Goal: Task Accomplishment & Management: Use online tool/utility

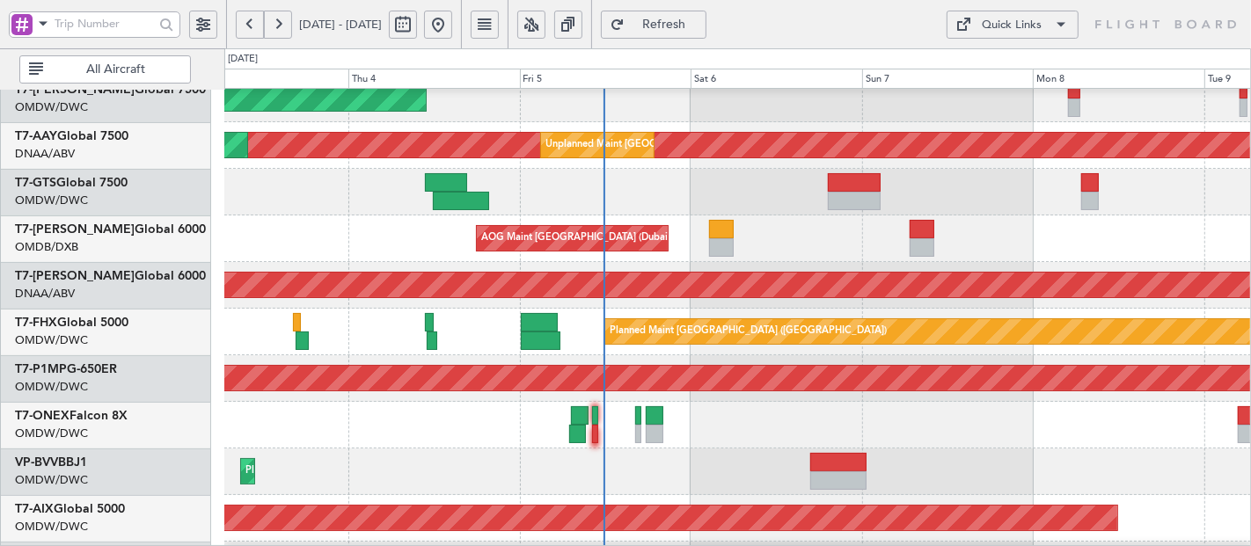
click at [347, 122] on div "Unplanned Maint [GEOGRAPHIC_DATA] (Al Maktoum Intl) Planned Maint [GEOGRAPHIC_D…" at bounding box center [737, 145] width 1027 height 47
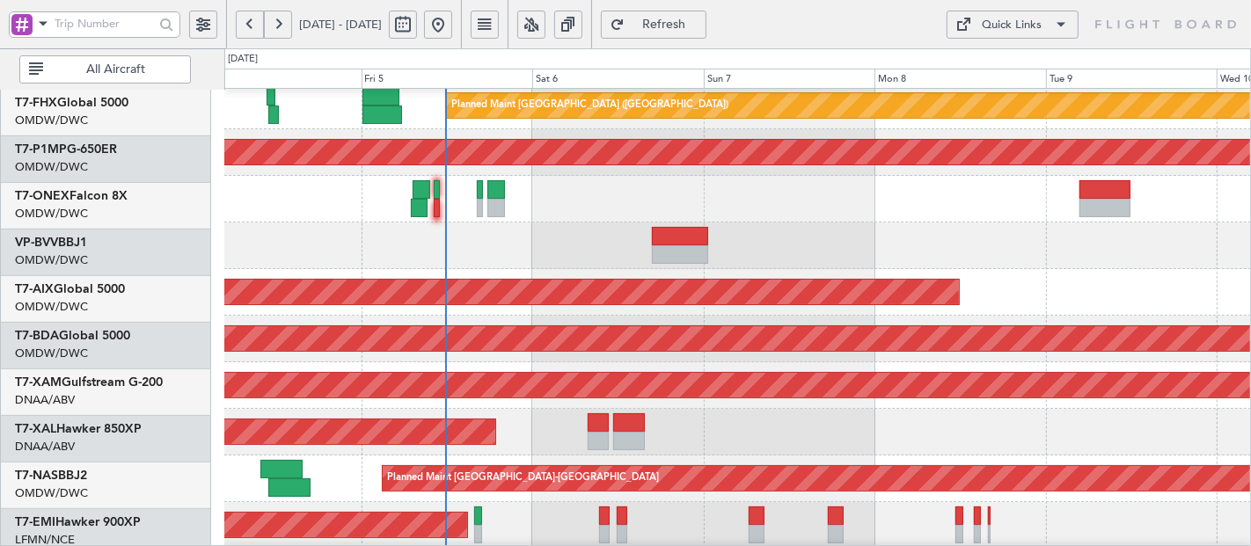
scroll to position [567, 0]
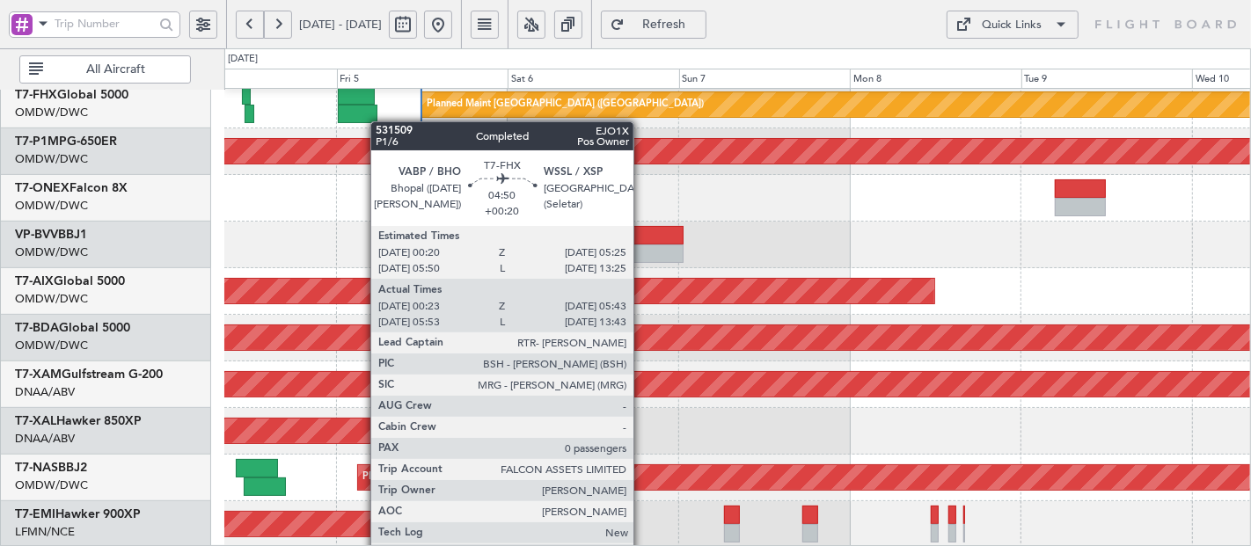
click at [366, 110] on div "Planned Maint [GEOGRAPHIC_DATA] ([GEOGRAPHIC_DATA]) Planned Maint Savannah ([GE…" at bounding box center [737, 35] width 1026 height 1026
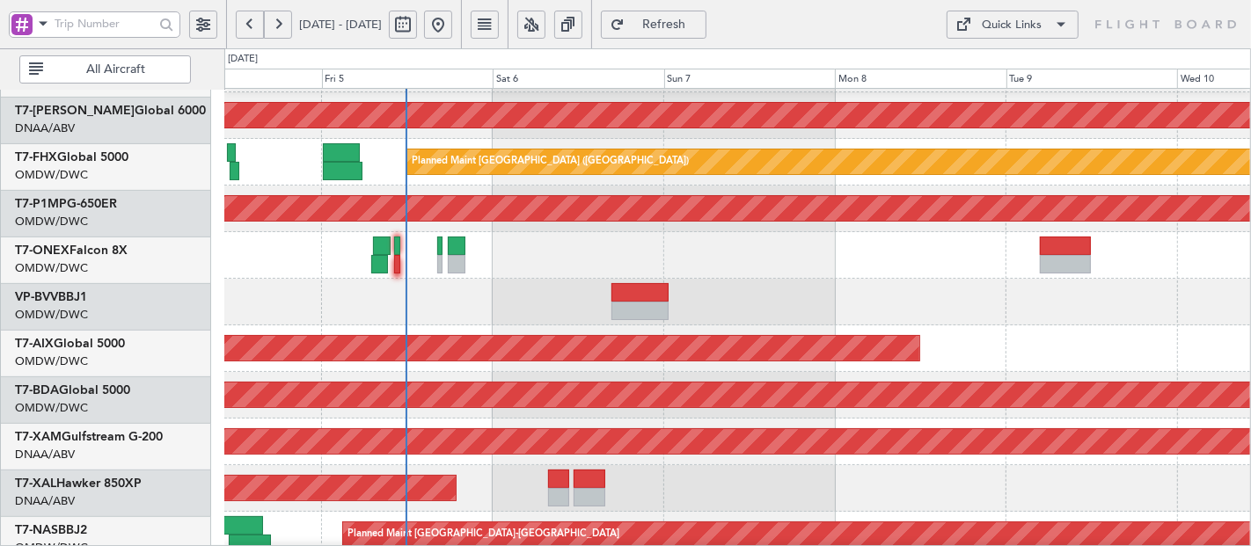
click at [522, 491] on div "Planned Maint [PERSON_NAME]" at bounding box center [737, 488] width 1026 height 47
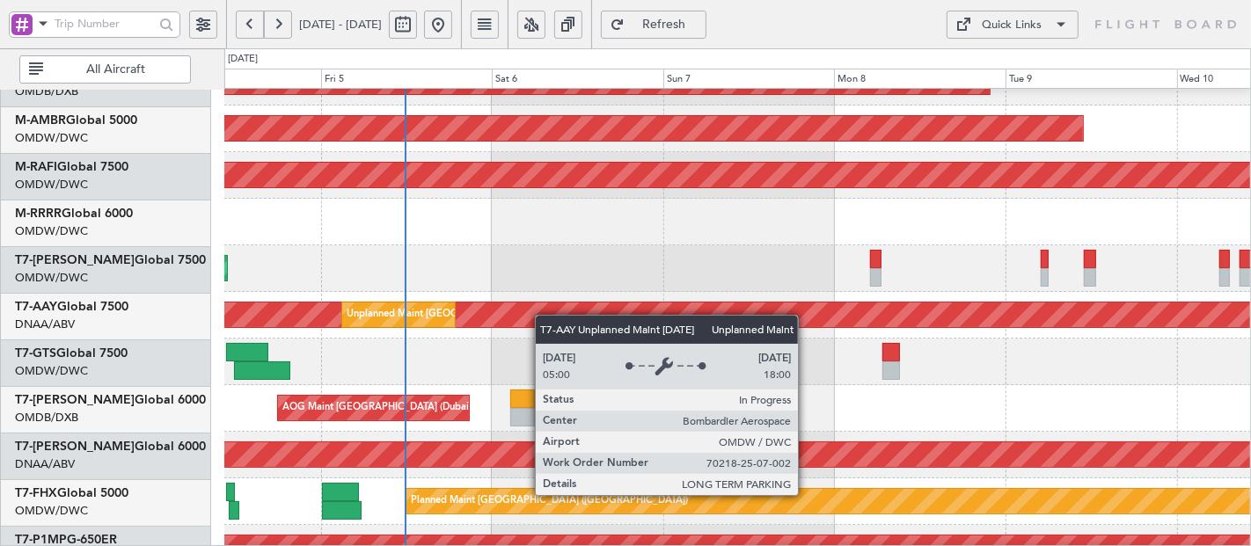
scroll to position [173, 0]
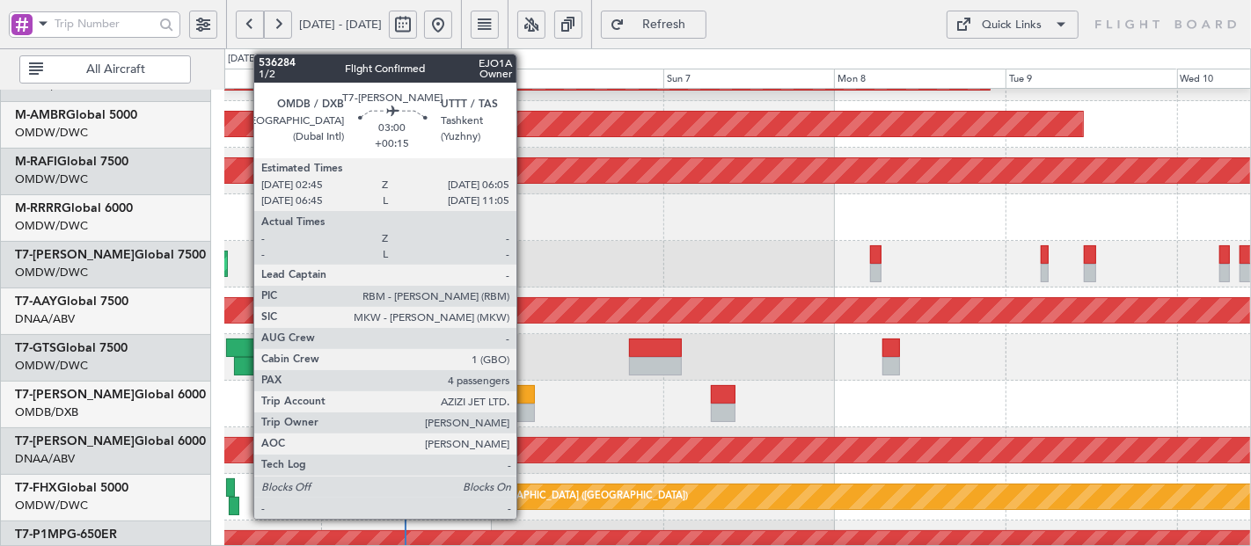
click at [525, 400] on div at bounding box center [522, 394] width 25 height 18
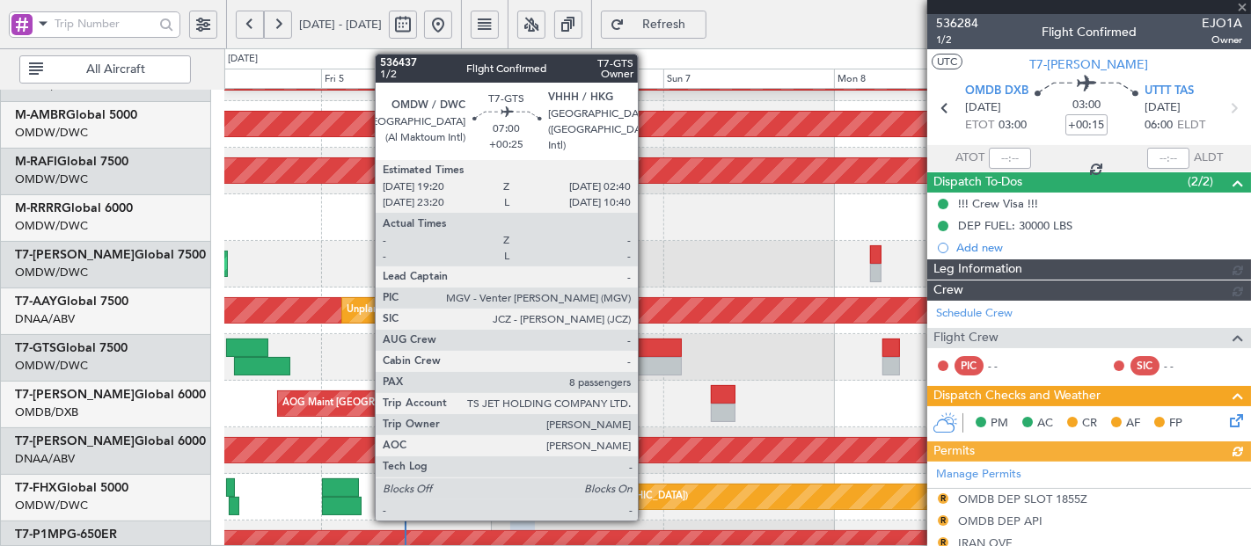
type input "[PERSON_NAME] (SYS)"
type input "7192"
click at [647, 355] on div at bounding box center [655, 348] width 53 height 18
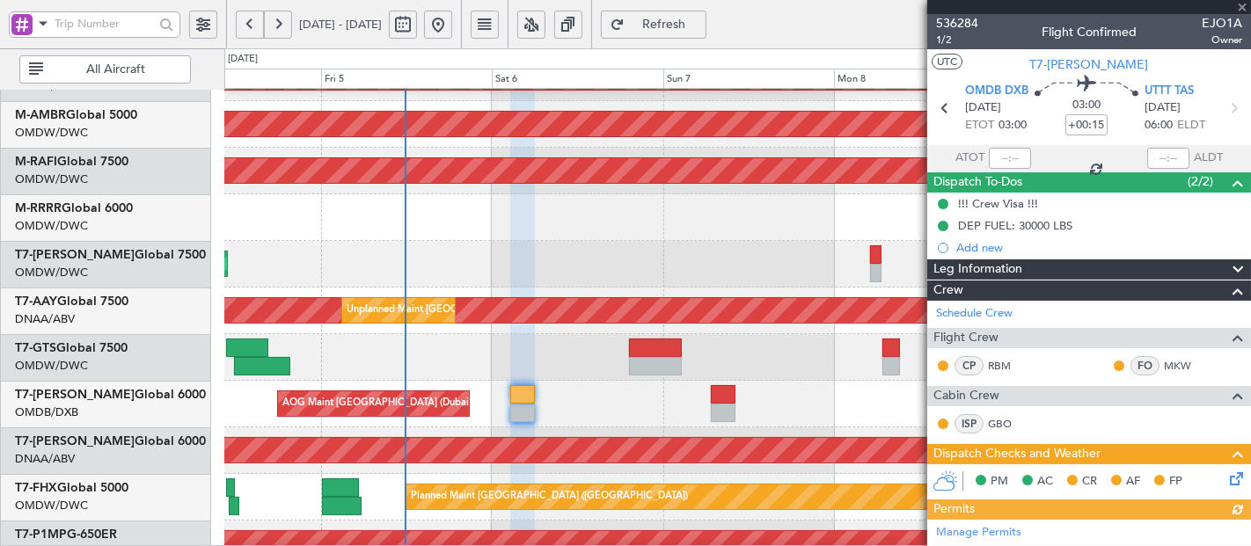
type input "+00:25"
type input "8"
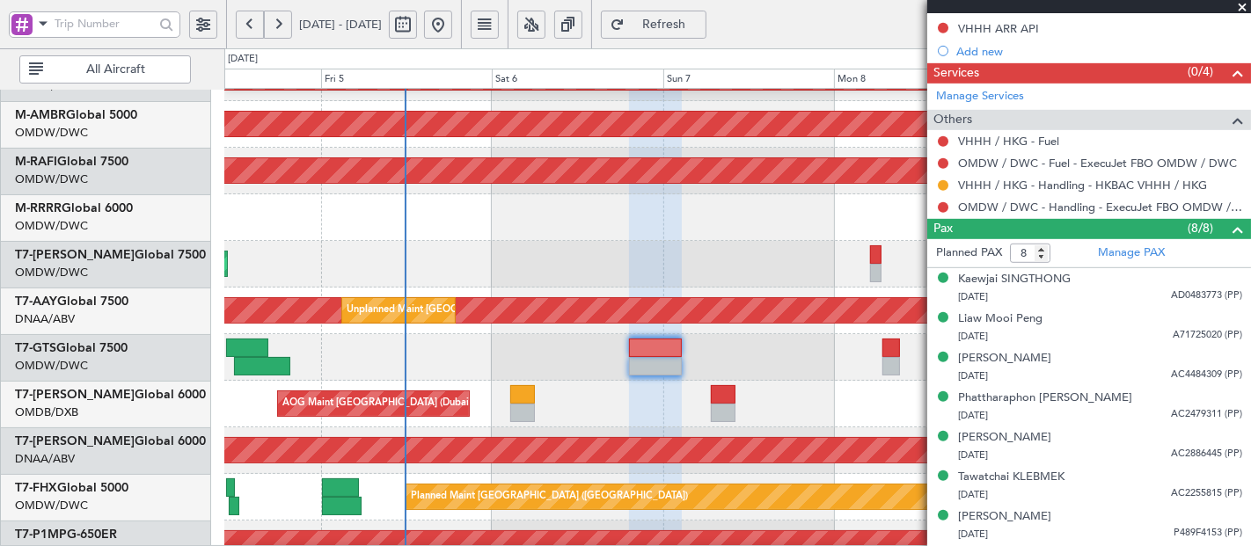
scroll to position [878, 0]
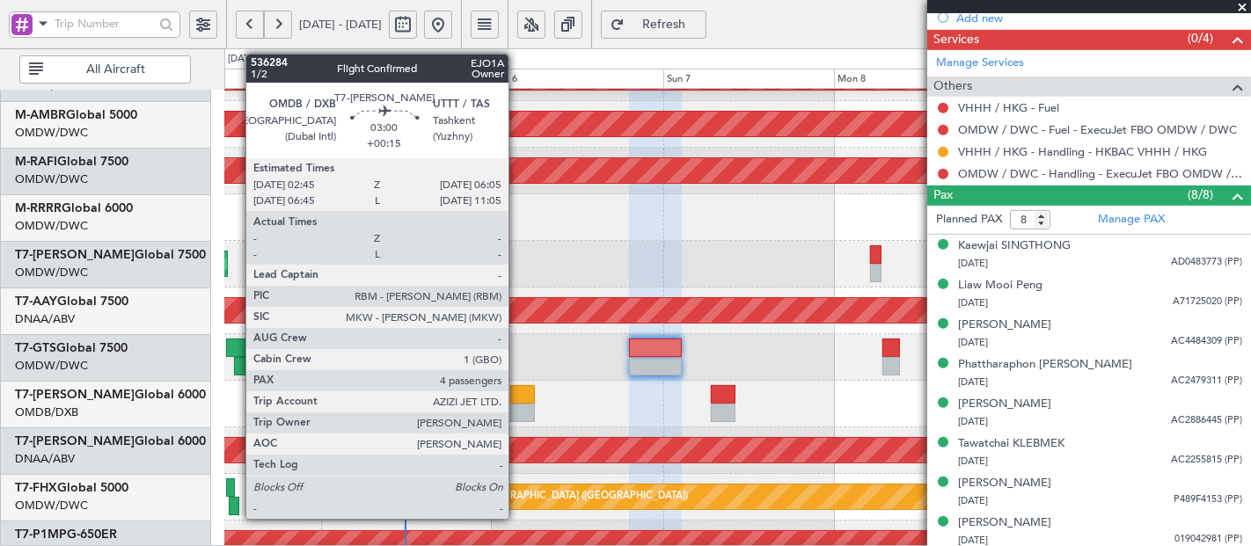
click at [517, 398] on div at bounding box center [522, 394] width 25 height 18
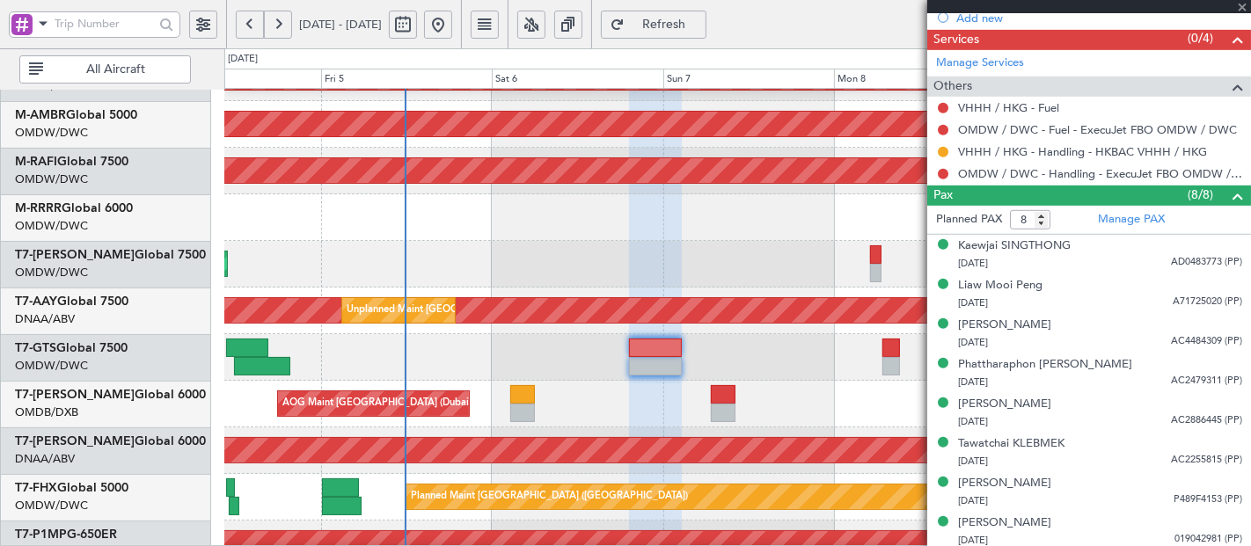
type input "+00:15"
type input "4"
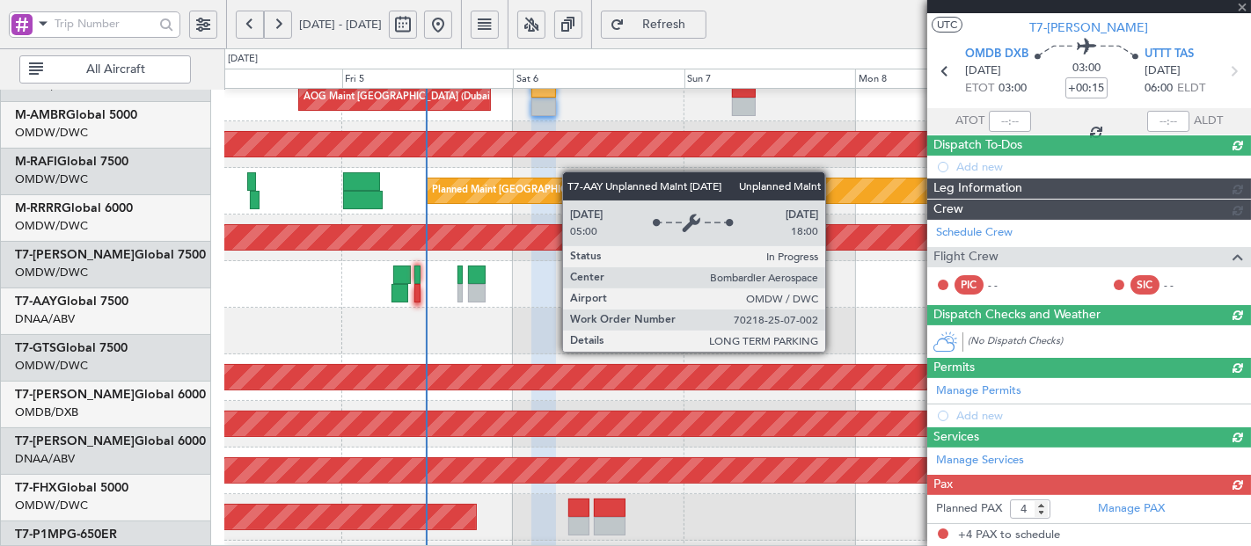
scroll to position [549, 0]
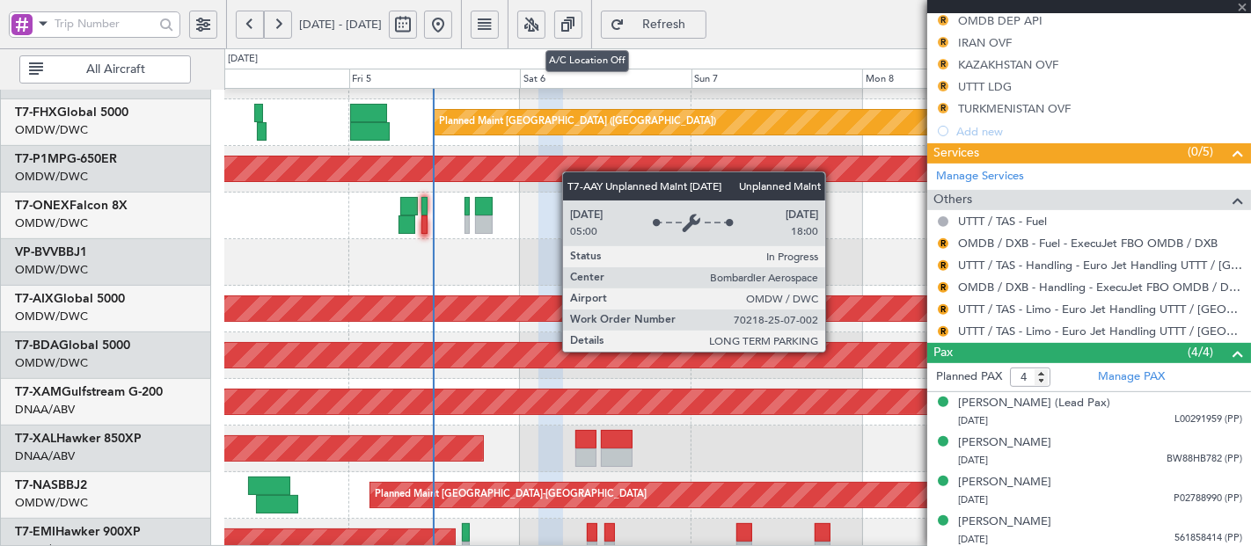
type input "[PERSON_NAME] (SYS)"
type input "7192"
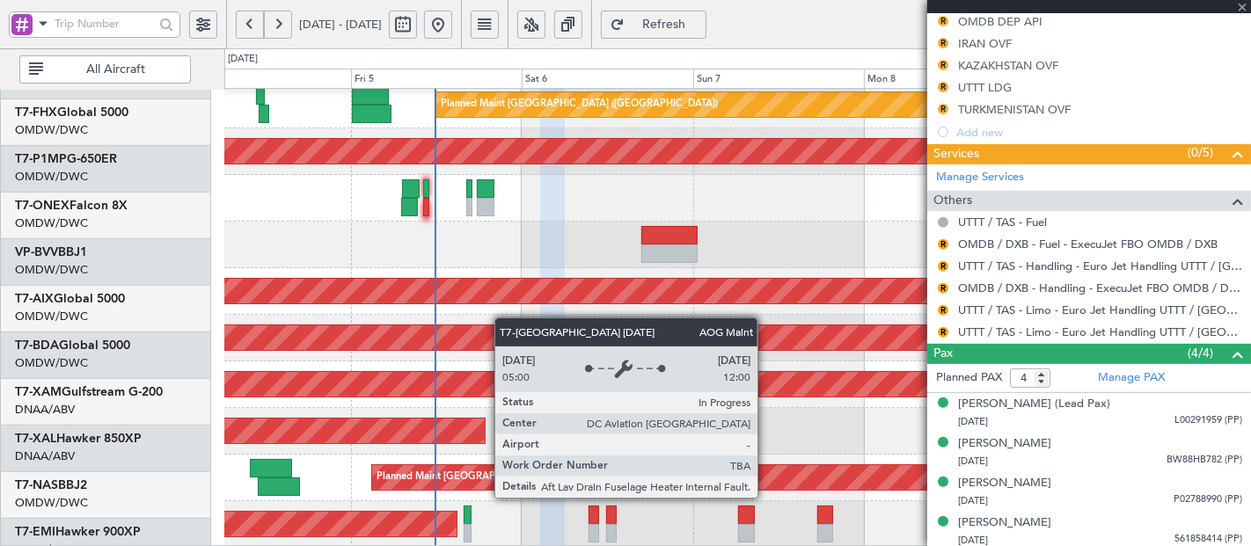
scroll to position [567, 0]
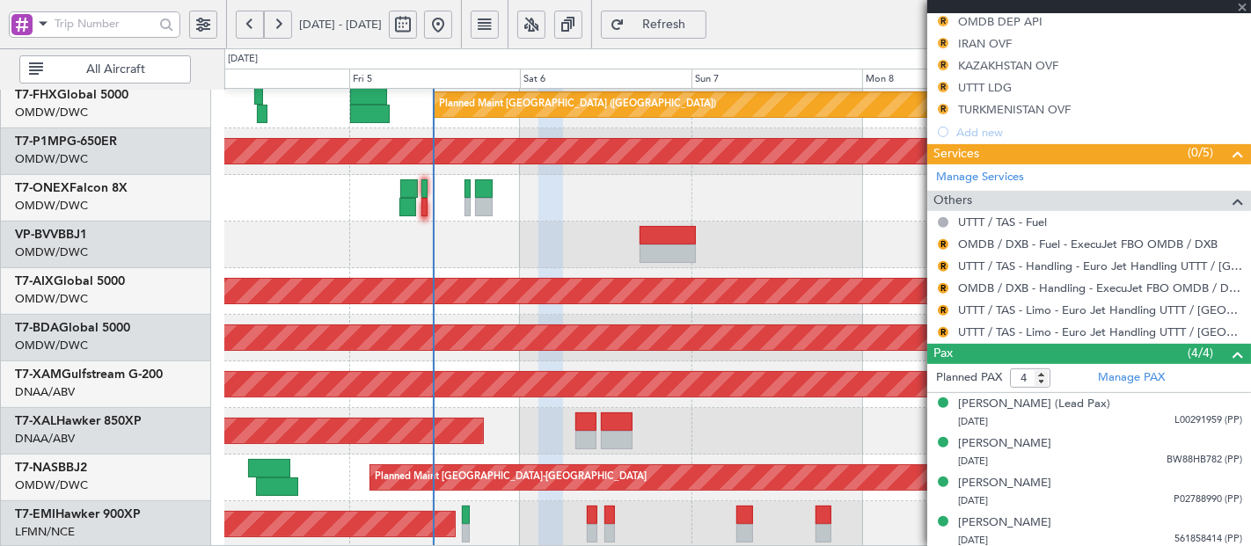
click at [504, 194] on div "Planned Maint [GEOGRAPHIC_DATA] ([GEOGRAPHIC_DATA]) Planned Maint Savannah ([GE…" at bounding box center [737, 35] width 1027 height 1026
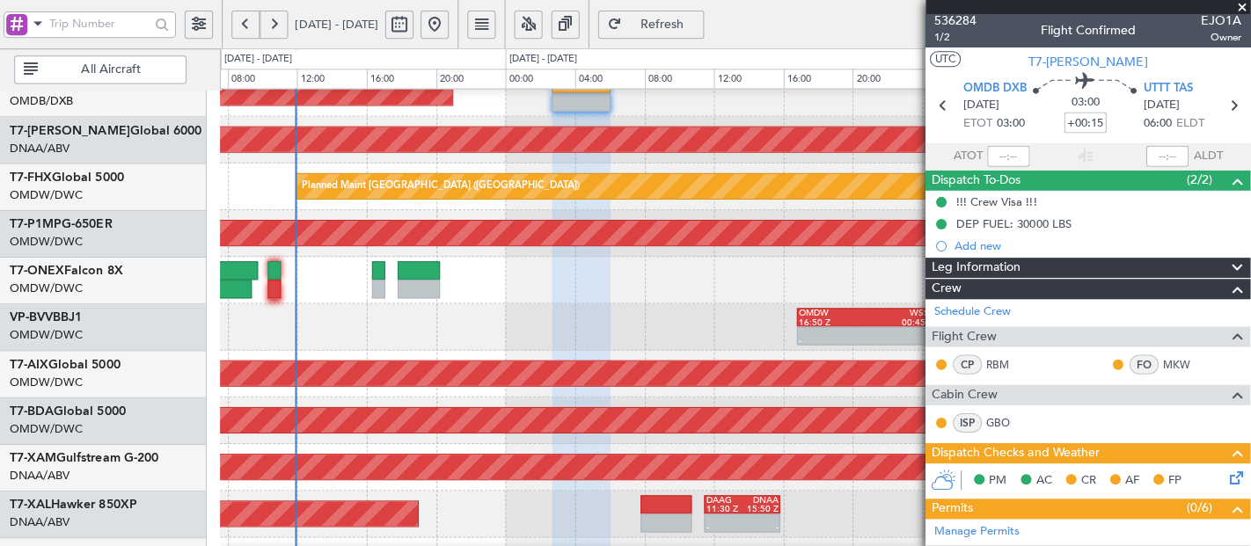
scroll to position [0, 0]
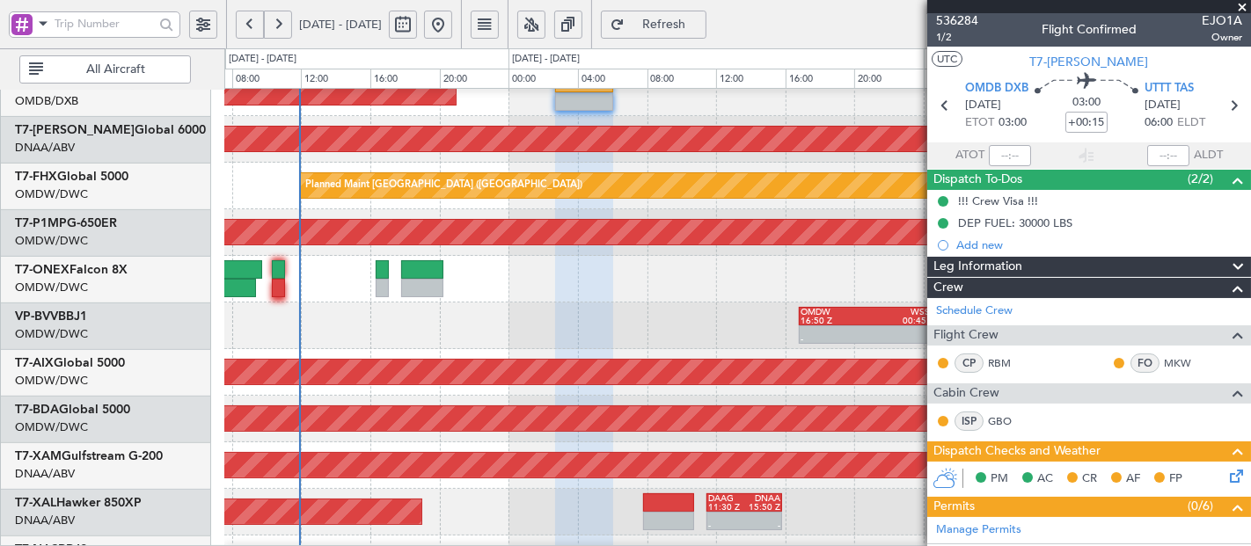
click at [1125, 8] on span at bounding box center [1242, 8] width 18 height 16
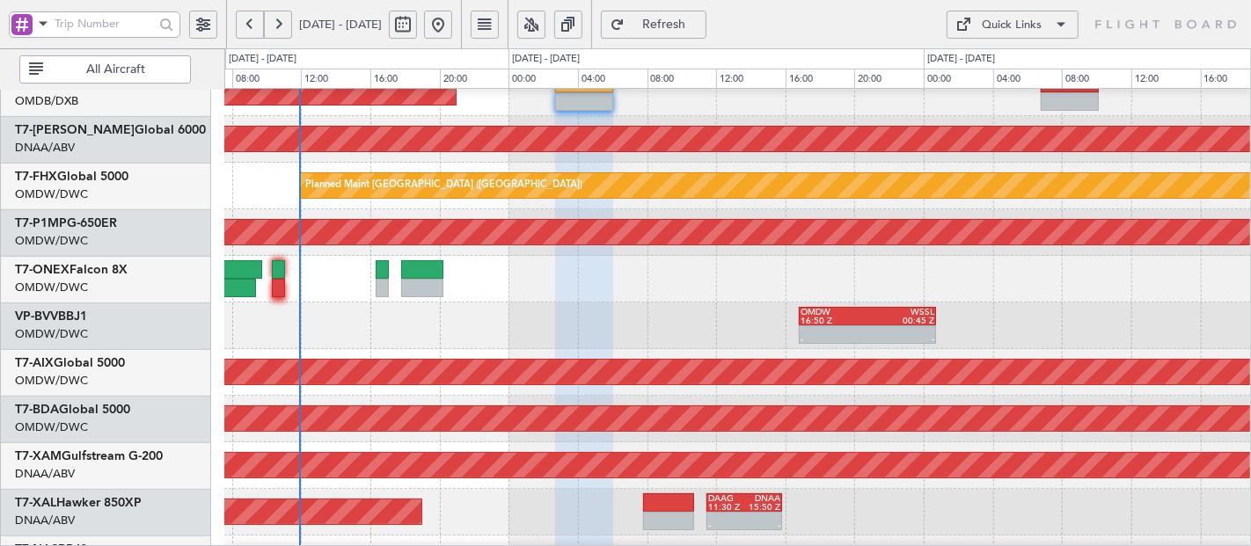
type input "0"
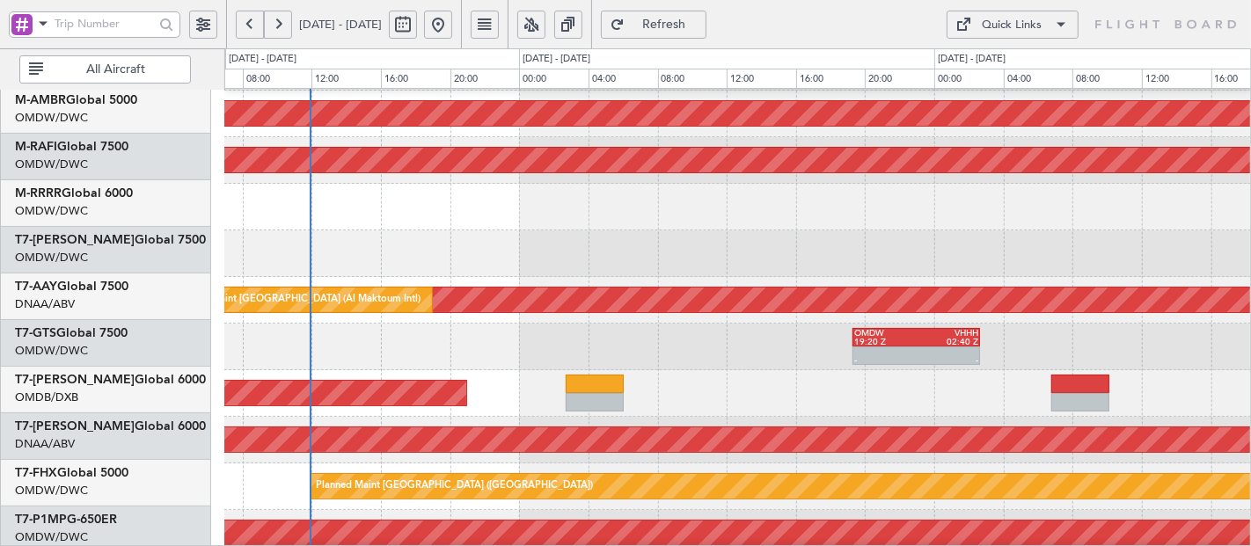
scroll to position [184, 0]
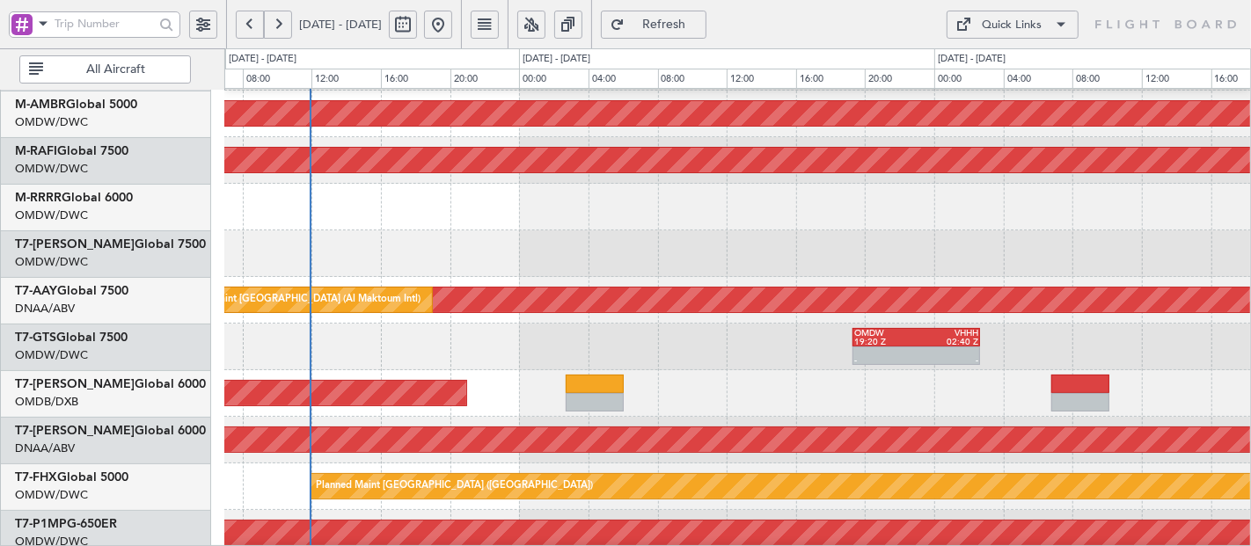
click at [1046, 491] on html "[DATE] - [DATE] Refresh Quick Links All Aircraft Planned Maint [GEOGRAPHIC_DATA…" at bounding box center [625, 273] width 1251 height 546
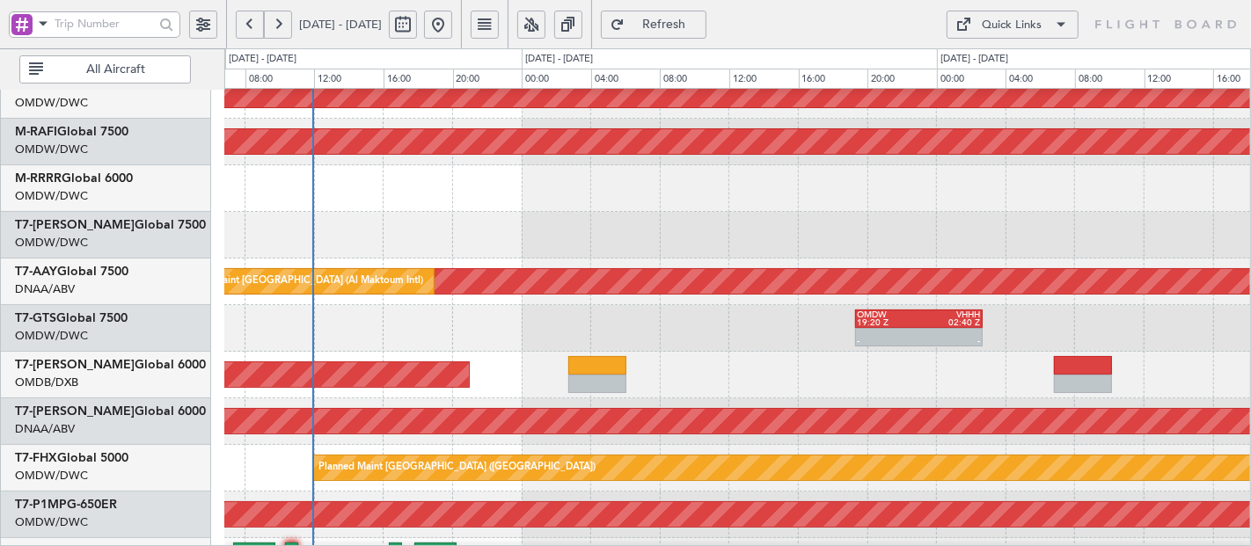
click at [687, 365] on div "AOG Maint [GEOGRAPHIC_DATA] (Dubai Intl)" at bounding box center [737, 375] width 1026 height 47
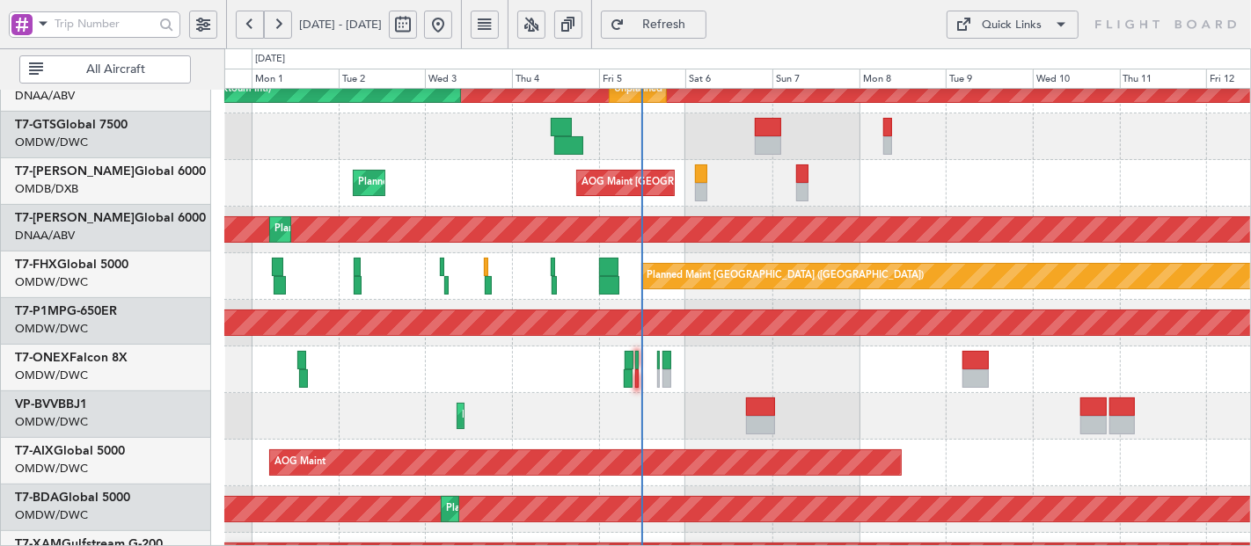
click at [1125, 134] on div "Unplanned Maint [GEOGRAPHIC_DATA] (Seletar)" at bounding box center [737, 136] width 1027 height 47
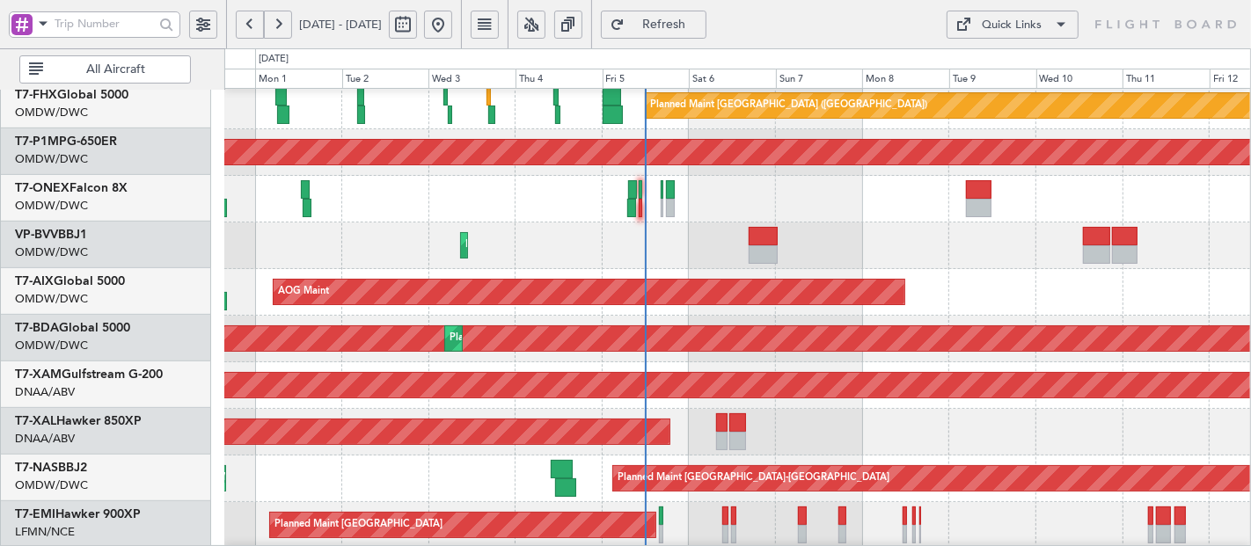
scroll to position [563, 0]
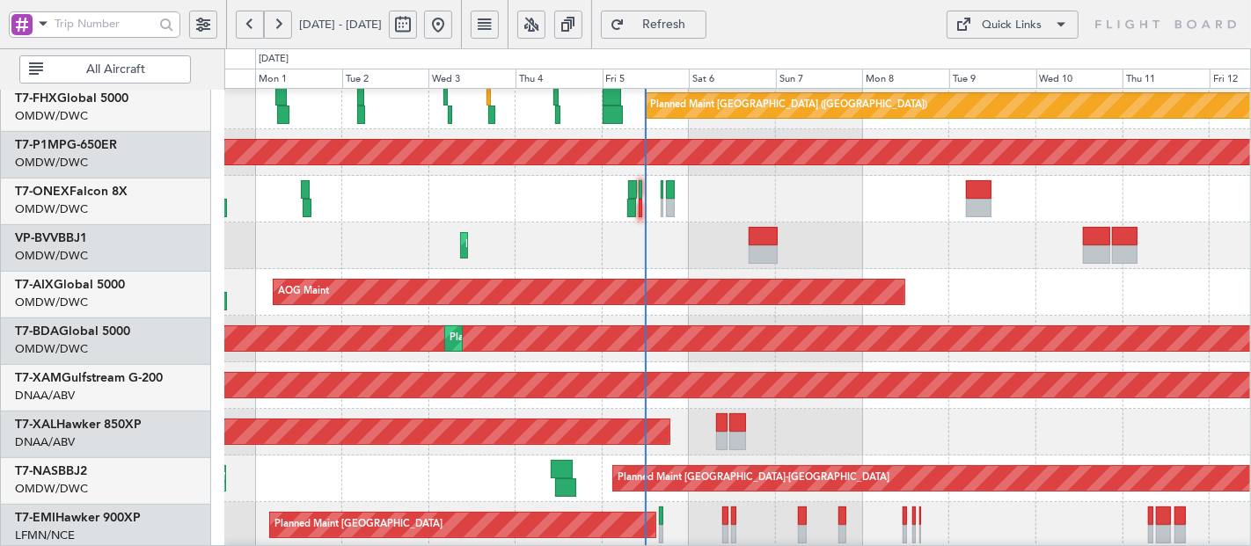
click at [1017, 274] on div "AOG Maint Unplanned Maint [GEOGRAPHIC_DATA] Oberpfaffenhofen" at bounding box center [737, 292] width 1026 height 47
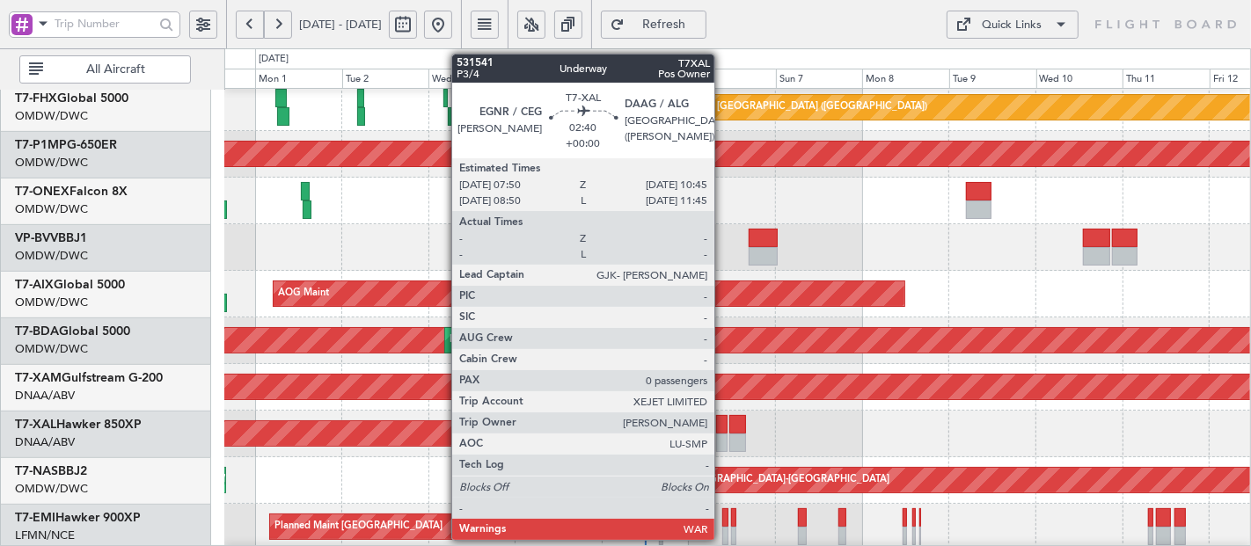
click at [723, 421] on div at bounding box center [721, 424] width 11 height 18
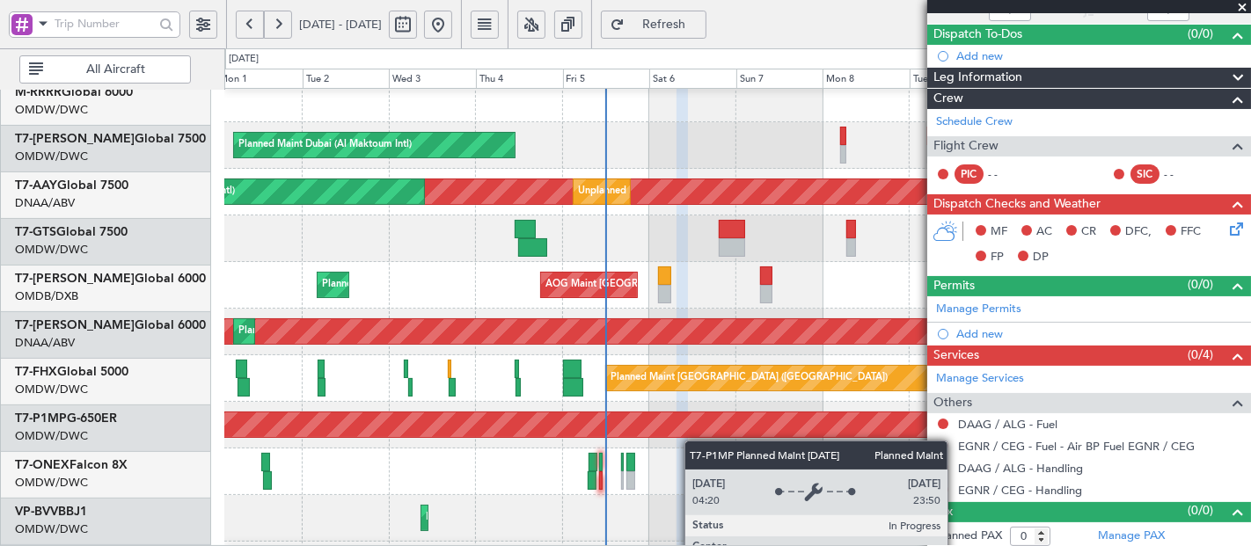
scroll to position [295, 0]
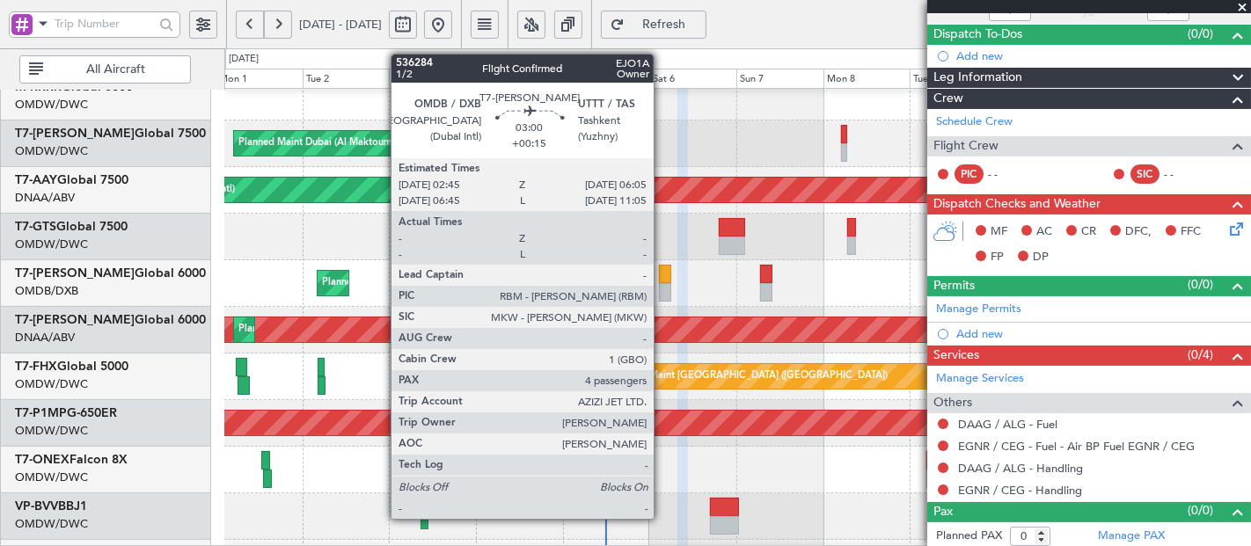
click at [663, 283] on div at bounding box center [665, 292] width 12 height 18
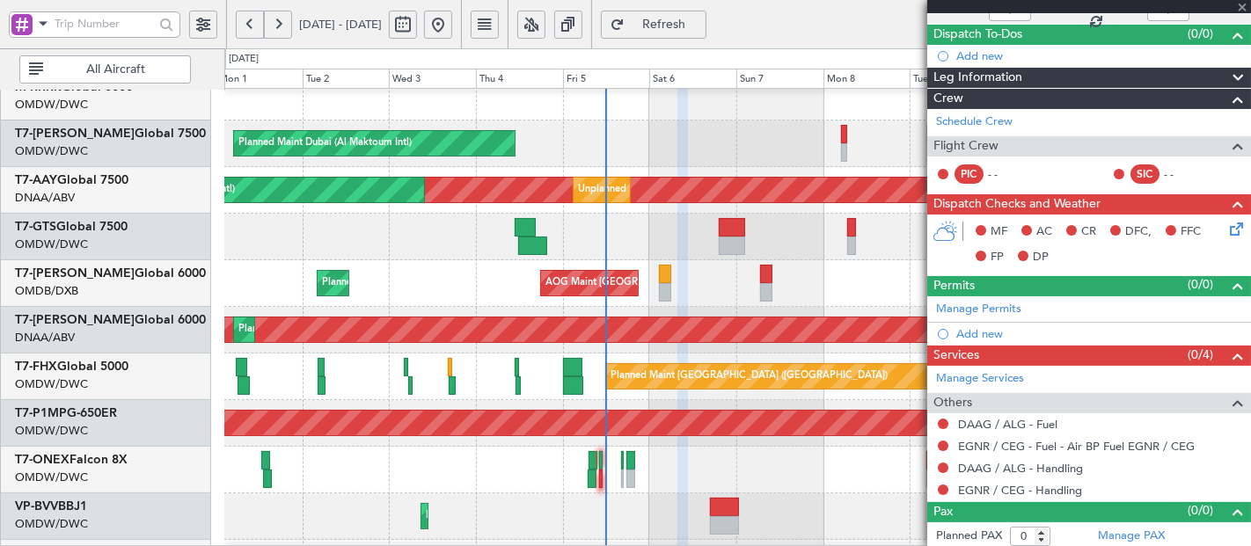
type input "+00:15"
type input "4"
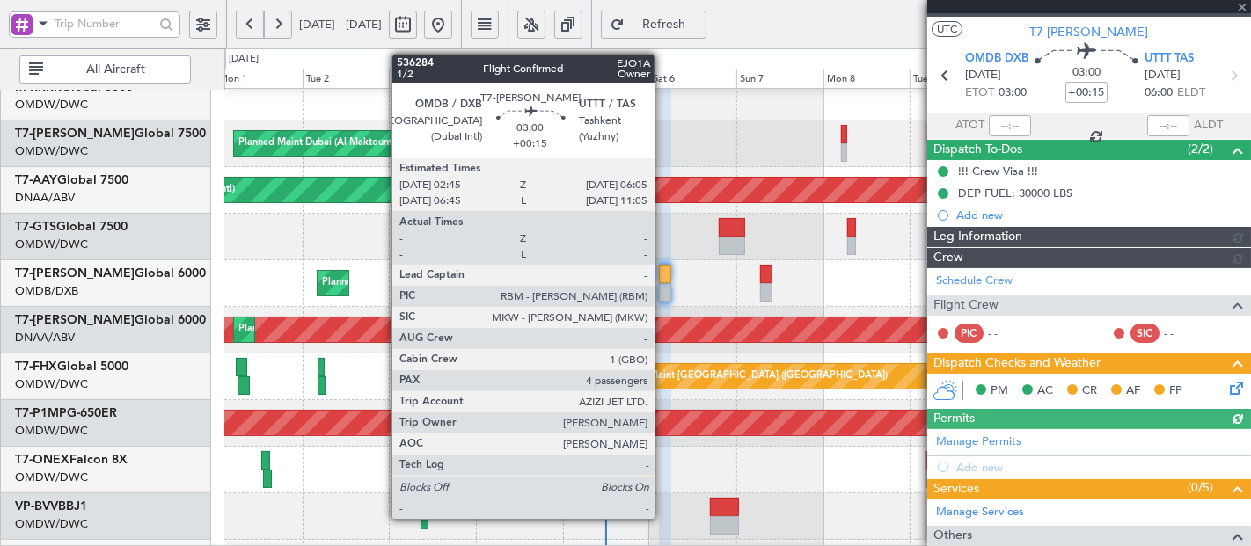
scroll to position [148, 0]
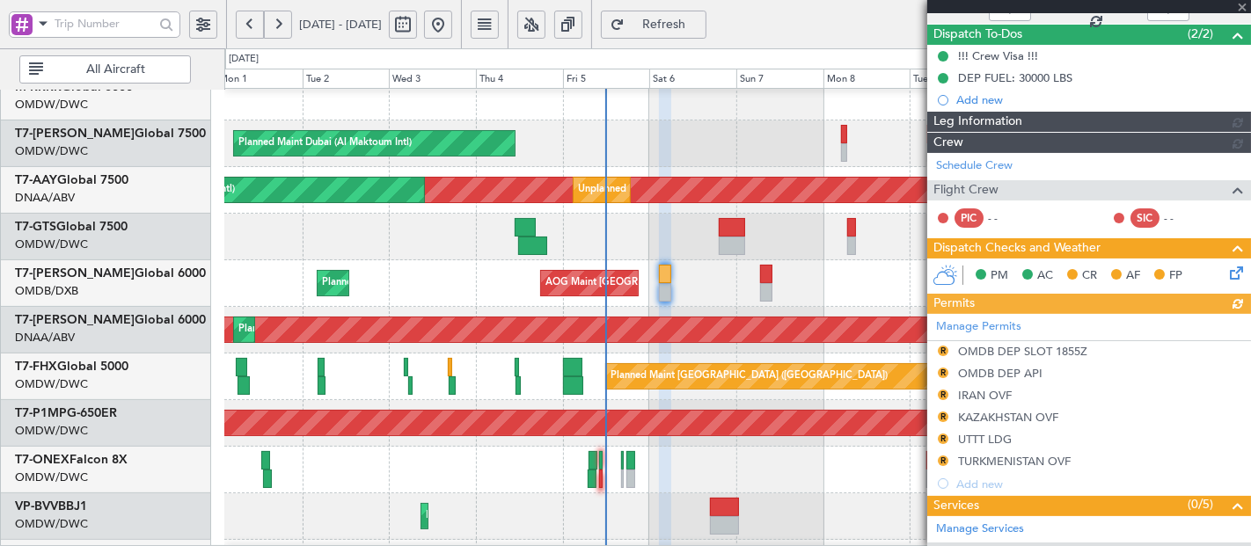
type input "[PERSON_NAME] (SYS)"
type input "7192"
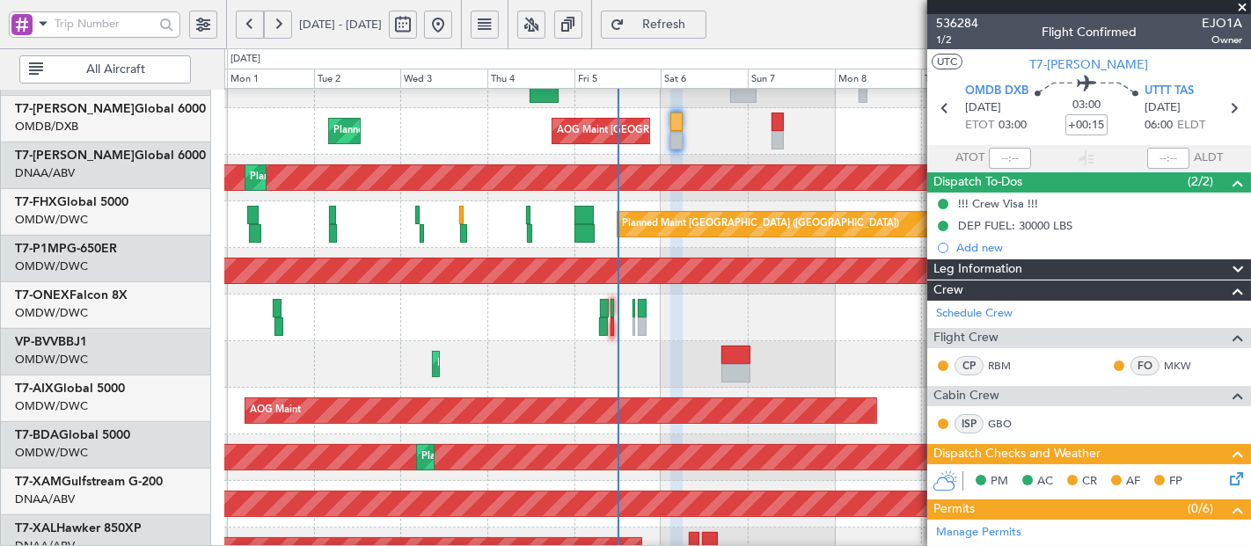
scroll to position [466, 0]
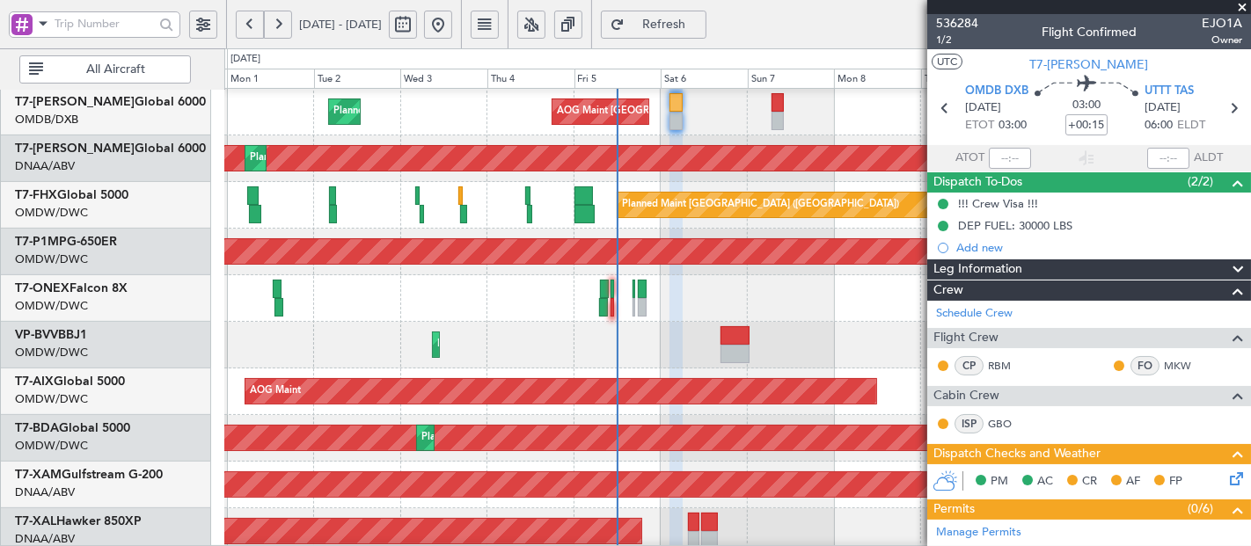
click at [638, 324] on div "Planned Maint Dubai (Al Maktoum Intl) Planned Maint [GEOGRAPHIC_DATA] (Al Makto…" at bounding box center [737, 345] width 1026 height 47
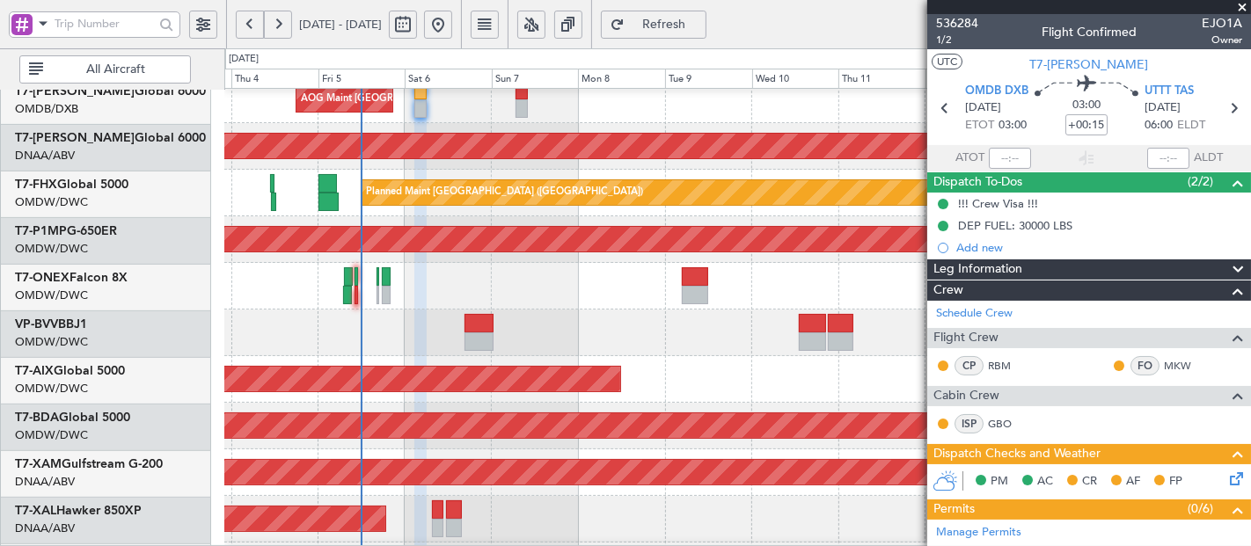
scroll to position [472, 0]
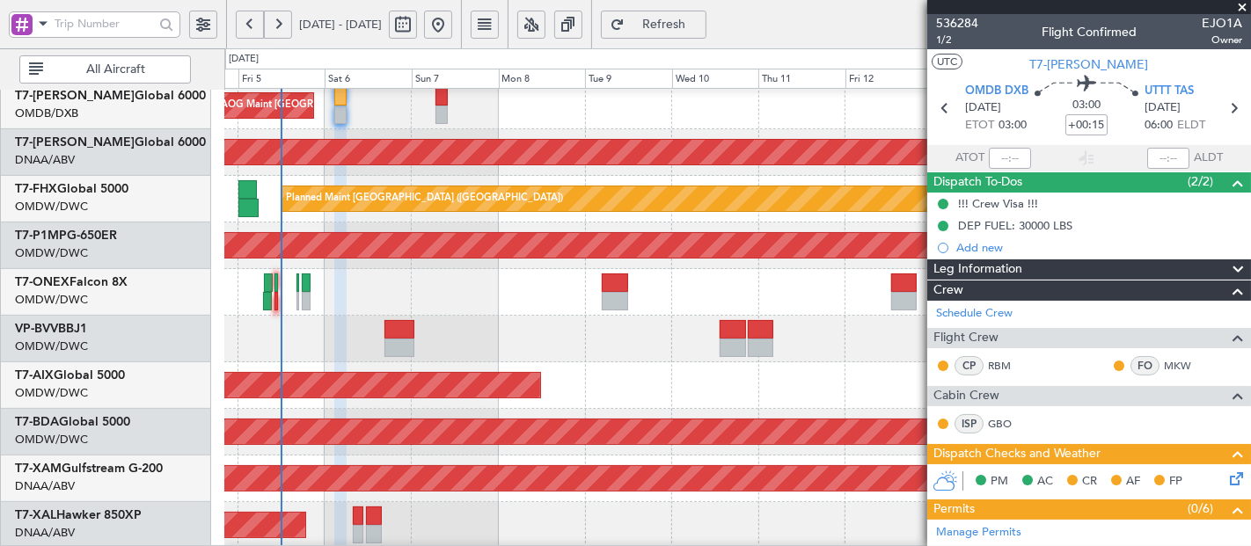
click at [469, 290] on div "Planned Maint Nurnberg" at bounding box center [737, 292] width 1026 height 47
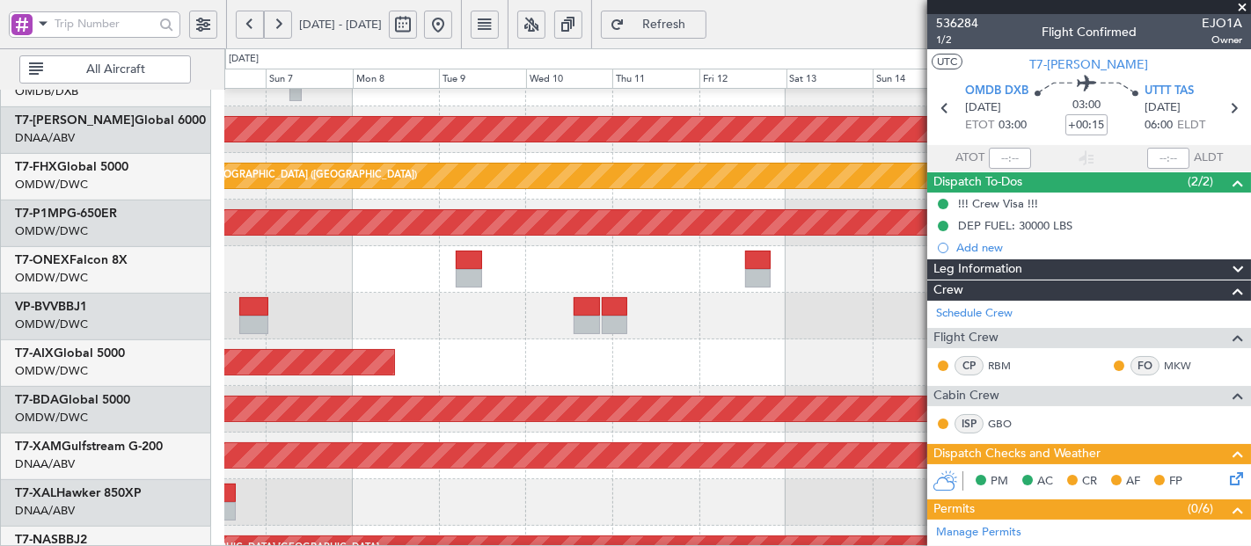
scroll to position [497, 0]
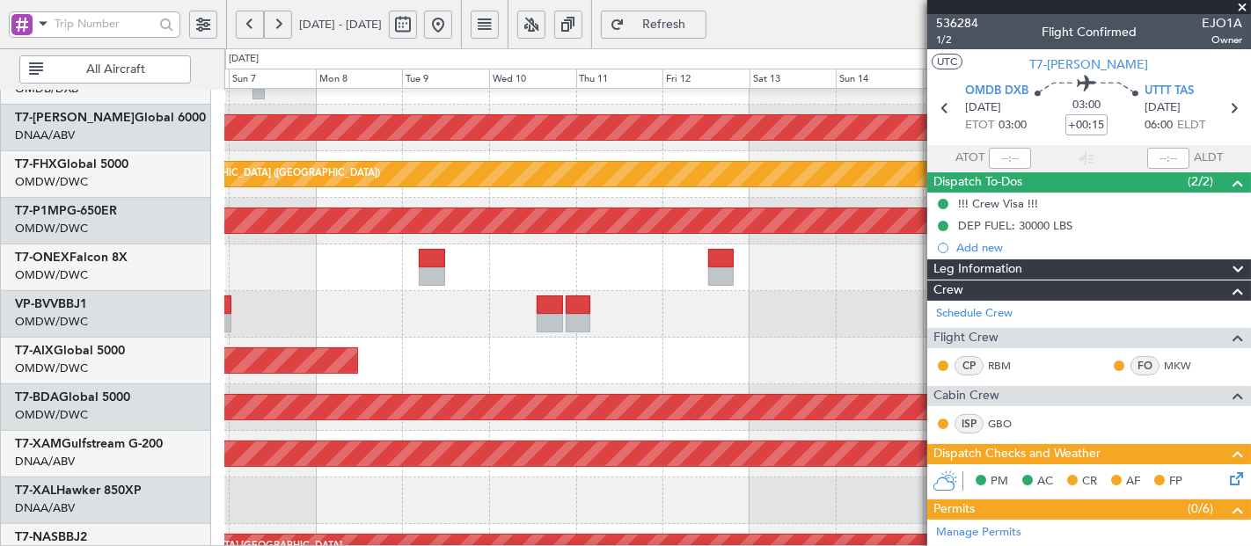
click at [610, 268] on div "Planned Maint Nurnberg" at bounding box center [737, 268] width 1027 height 47
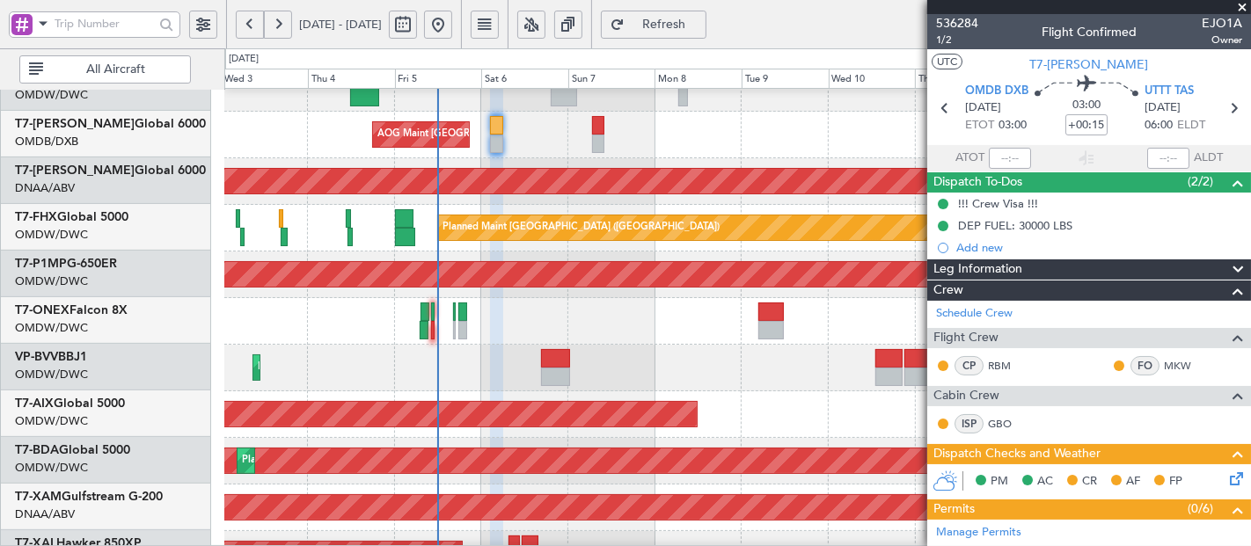
scroll to position [441, 0]
click at [699, 345] on div "AOG Maint [GEOGRAPHIC_DATA] (Dubai Intl) Planned Maint [GEOGRAPHIC_DATA] ([GEOG…" at bounding box center [737, 158] width 1026 height 1026
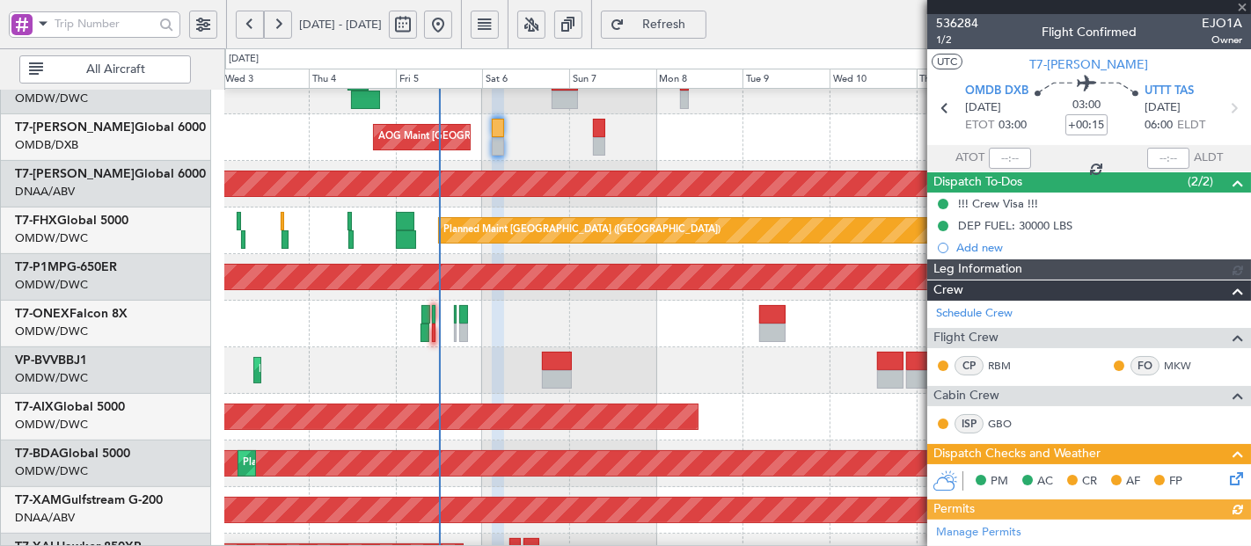
type input "[PERSON_NAME] (SYS)"
type input "7192"
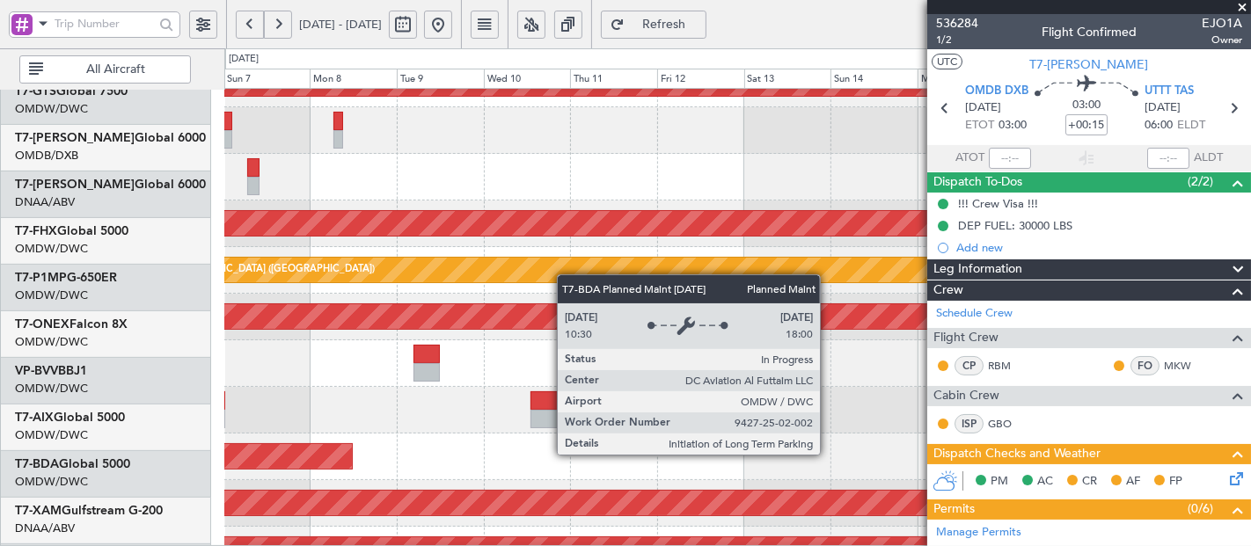
scroll to position [413, 0]
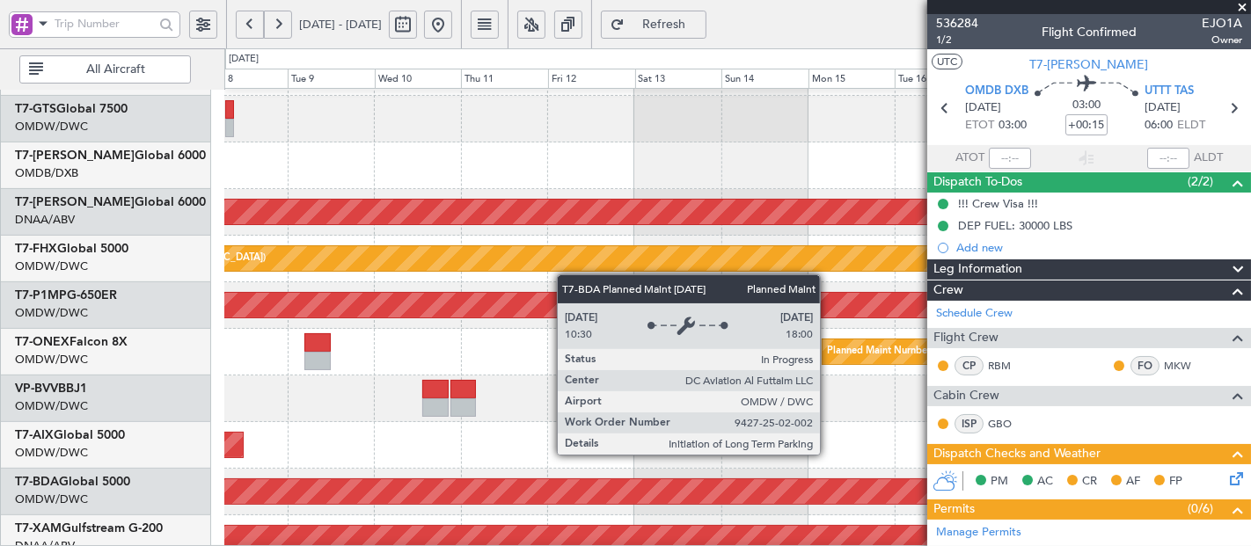
click at [374, 482] on div "Planned Maint Dubai (Al Maktoum Intl)" at bounding box center [469, 491] width 2540 height 25
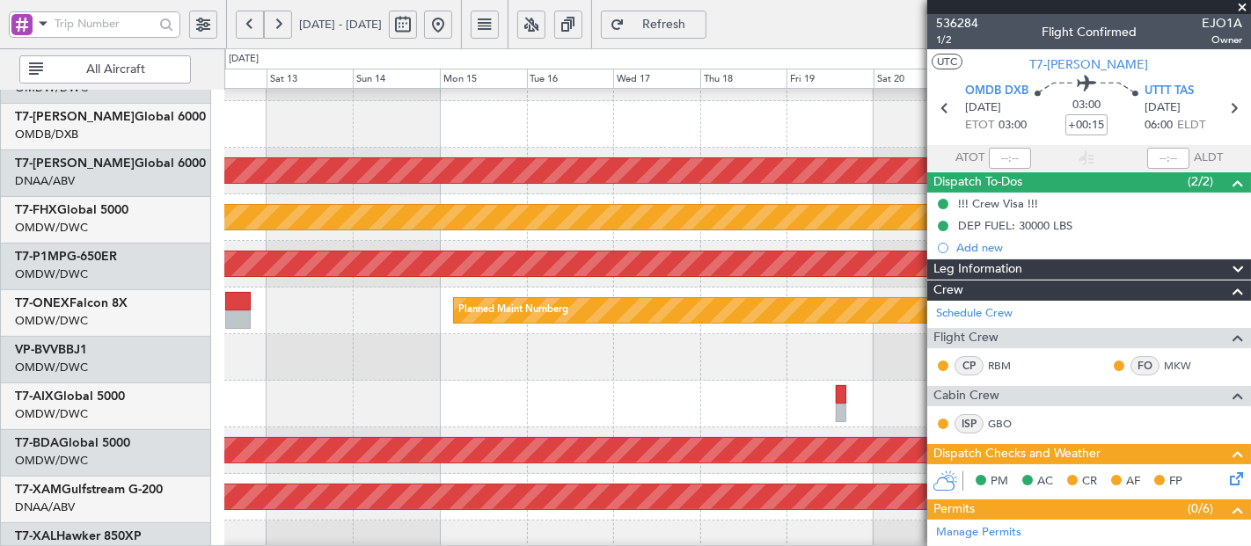
click at [291, 404] on div at bounding box center [737, 404] width 1027 height 47
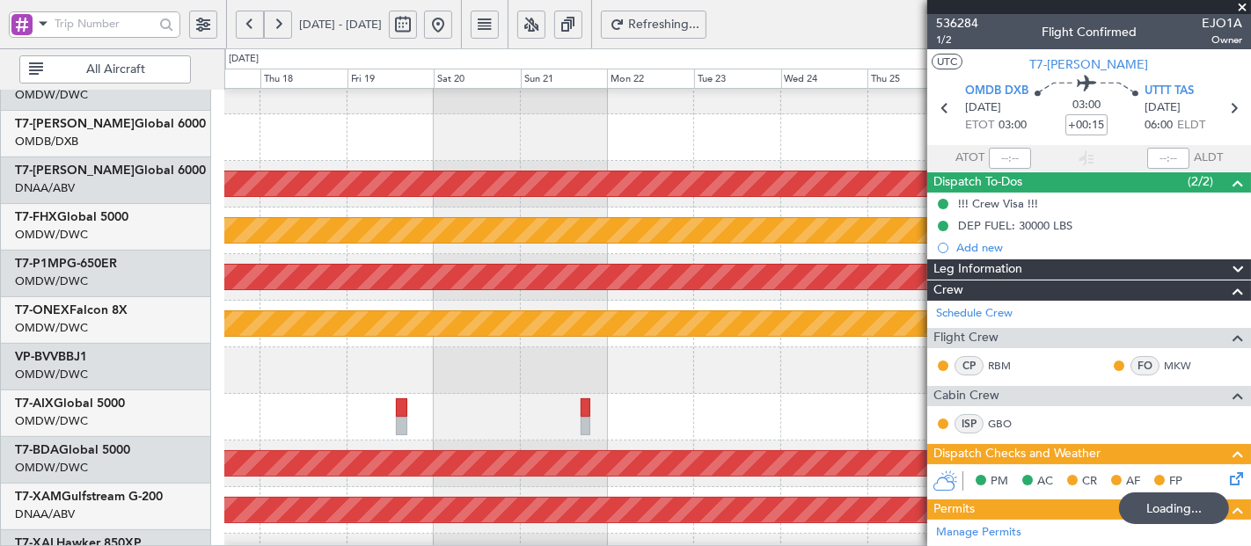
scroll to position [433, 0]
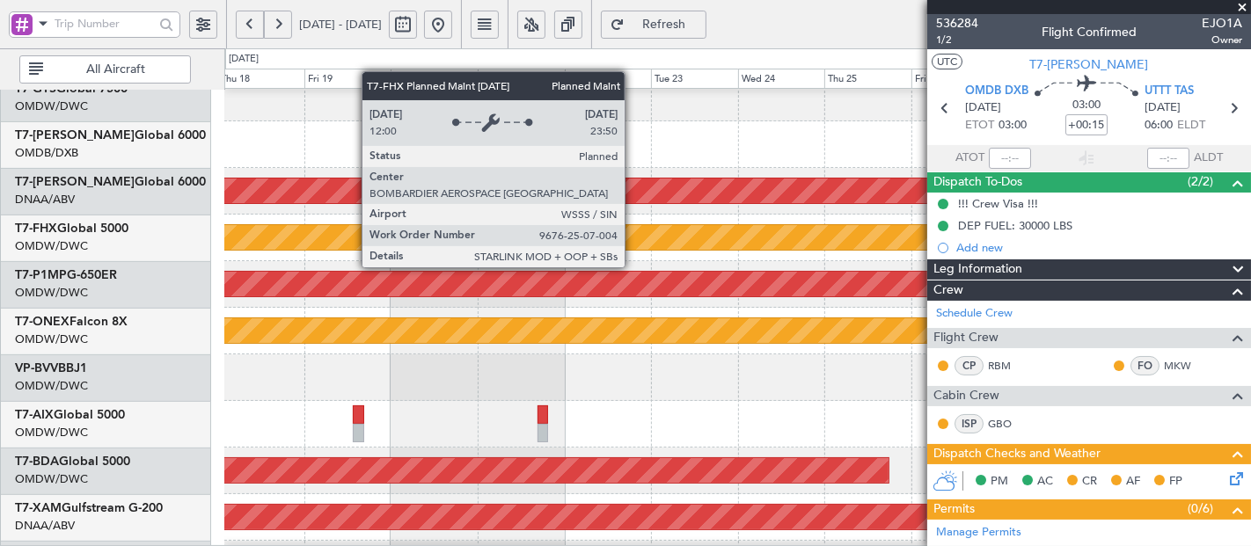
drag, startPoint x: 295, startPoint y: 384, endPoint x: 633, endPoint y: 251, distance: 364.1
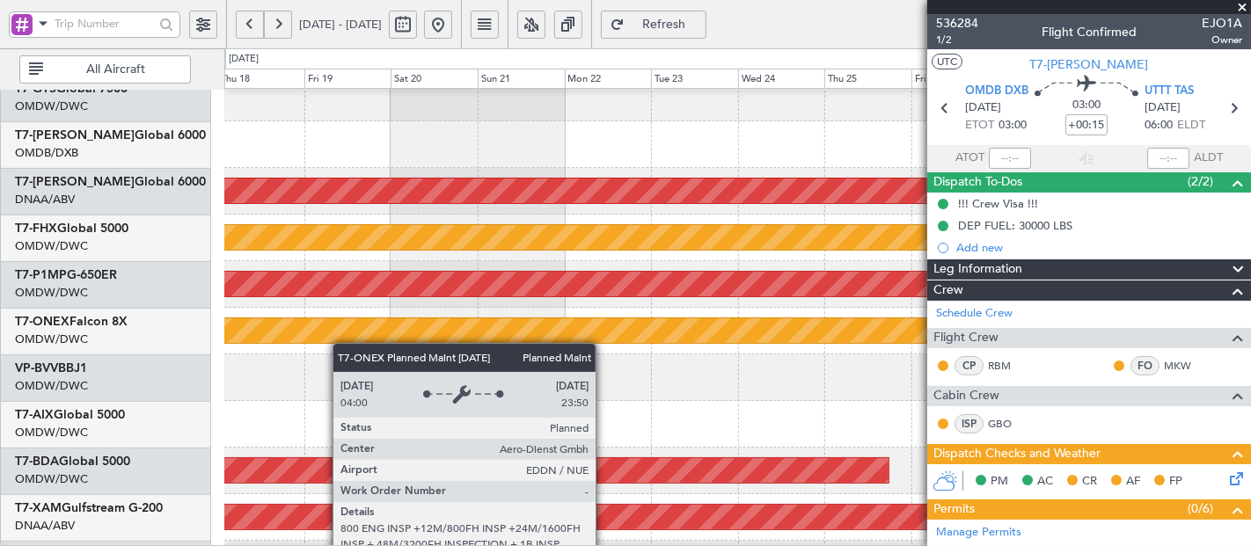
click at [343, 343] on div "Planned Maint Nurnberg" at bounding box center [1125, 331] width 2308 height 26
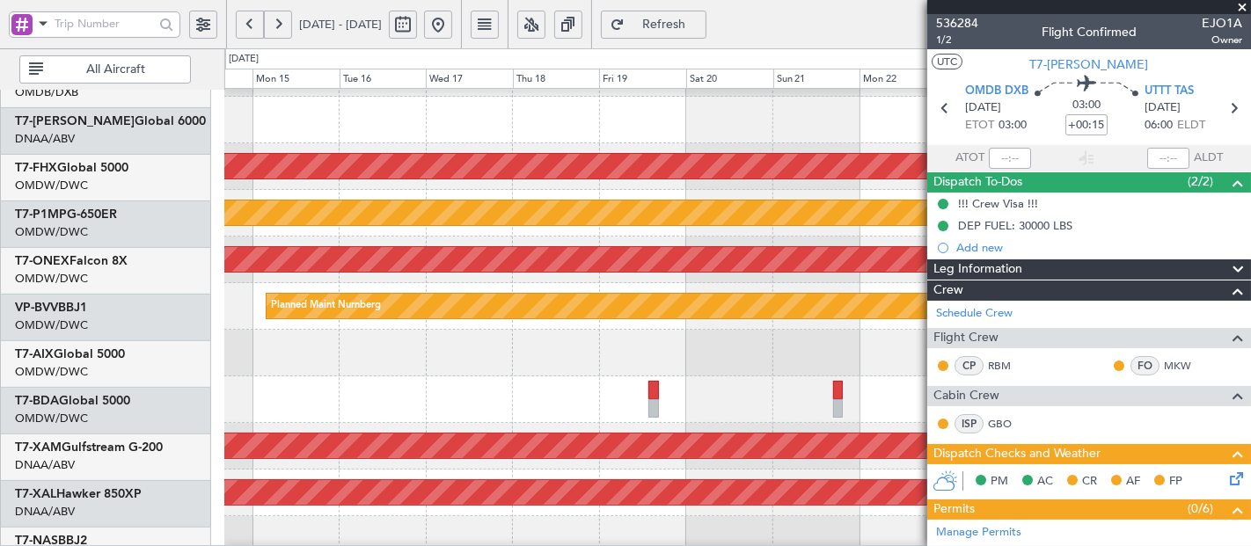
click at [650, 377] on div at bounding box center [737, 400] width 1026 height 47
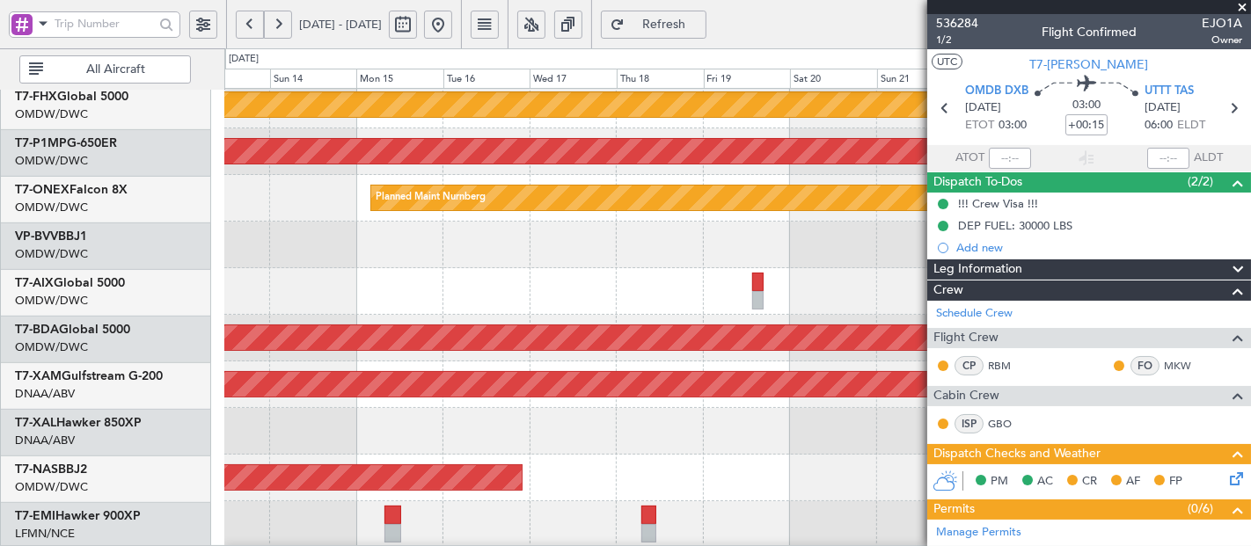
scroll to position [567, 0]
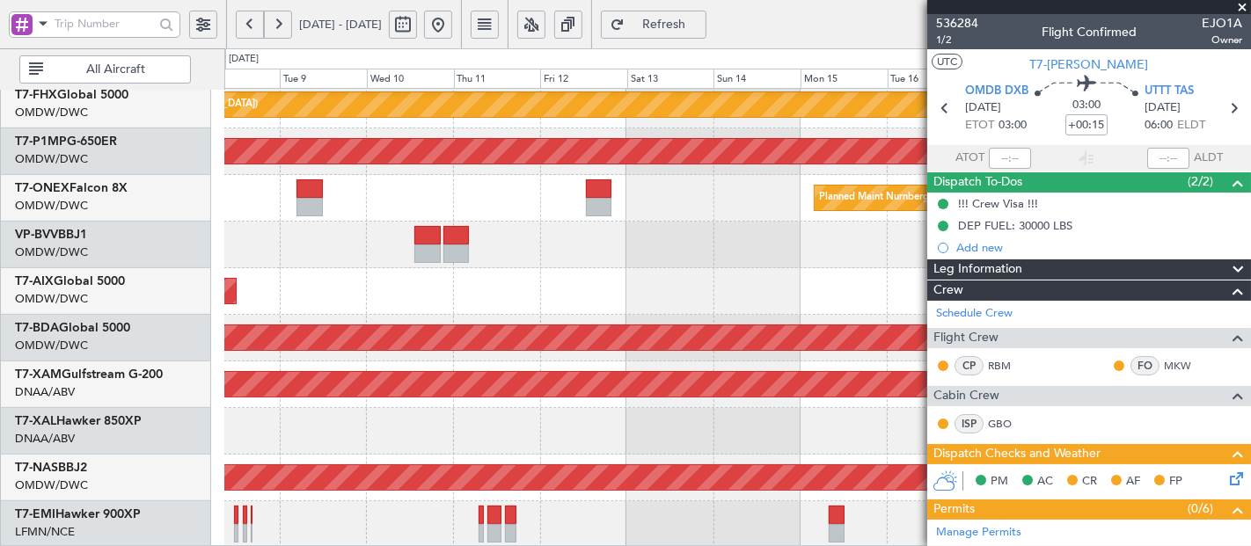
click at [872, 399] on div "Planned Maint [GEOGRAPHIC_DATA] ([GEOGRAPHIC_DATA]) Planned Maint Savannah ([GE…" at bounding box center [737, 35] width 1026 height 1026
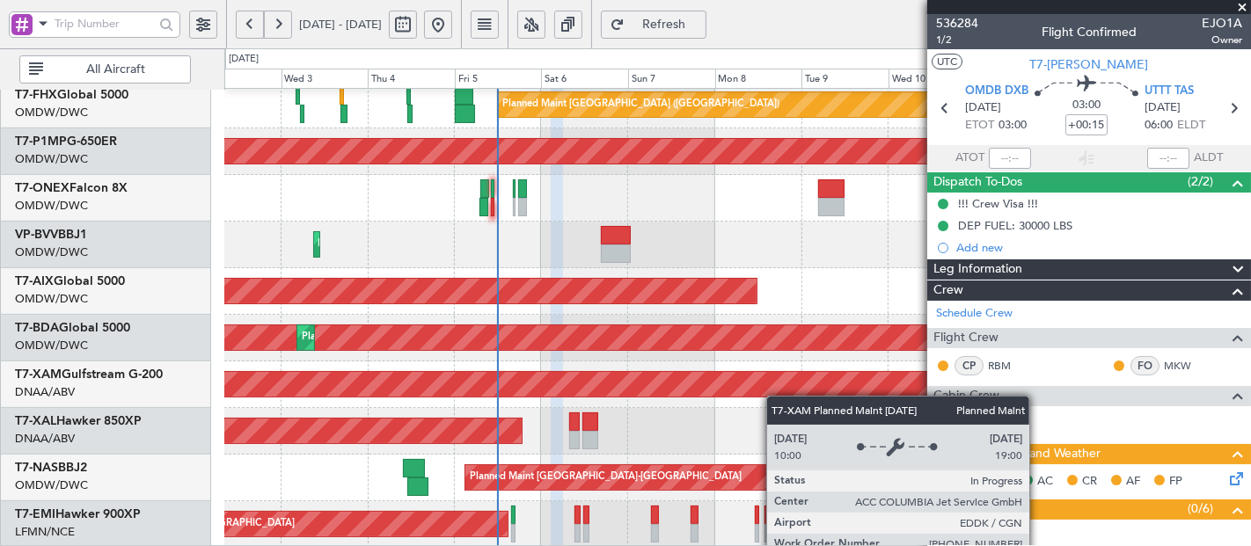
click at [877, 385] on div "Planned Maint [GEOGRAPHIC_DATA] ([GEOGRAPHIC_DATA]) Planned Maint Savannah ([GE…" at bounding box center [737, 35] width 1026 height 1026
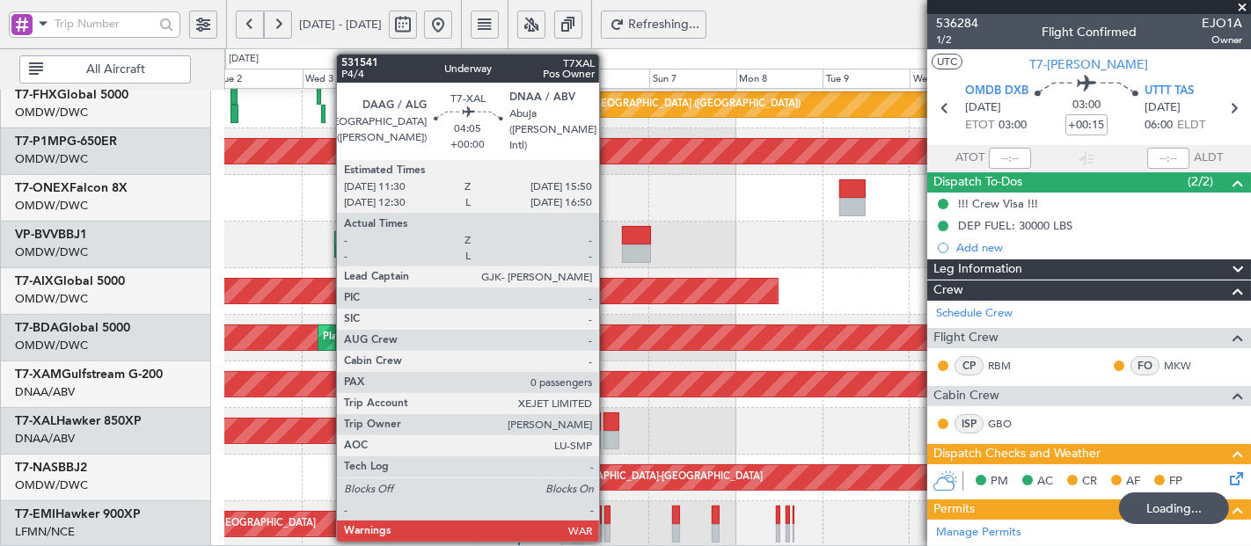
click at [608, 423] on div at bounding box center [612, 422] width 16 height 18
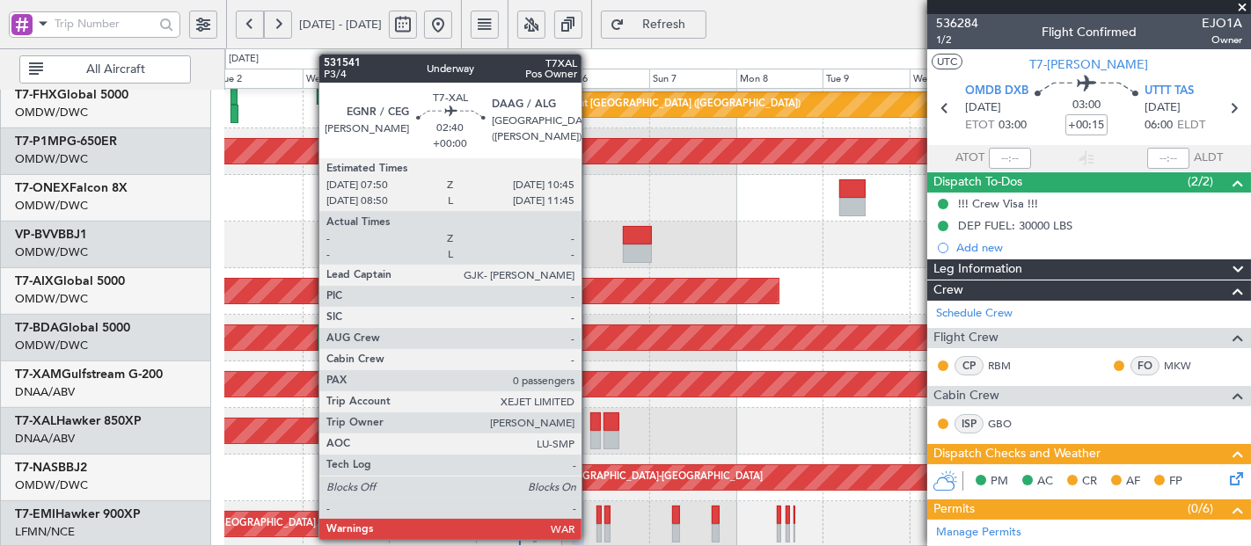
click at [590, 418] on div at bounding box center [595, 422] width 11 height 18
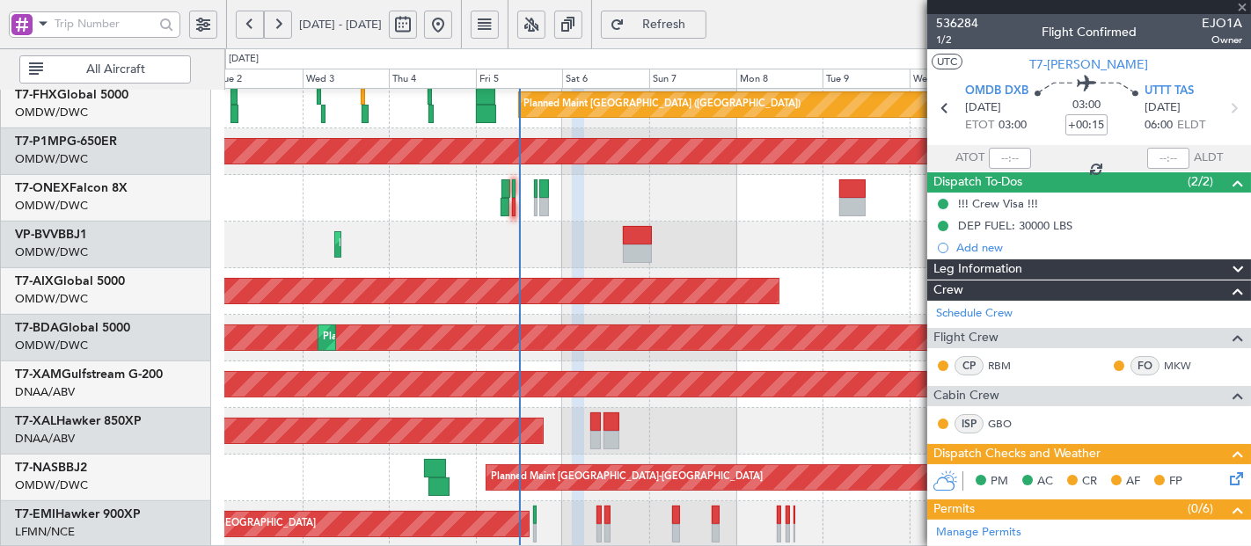
click at [592, 421] on div at bounding box center [595, 422] width 11 height 18
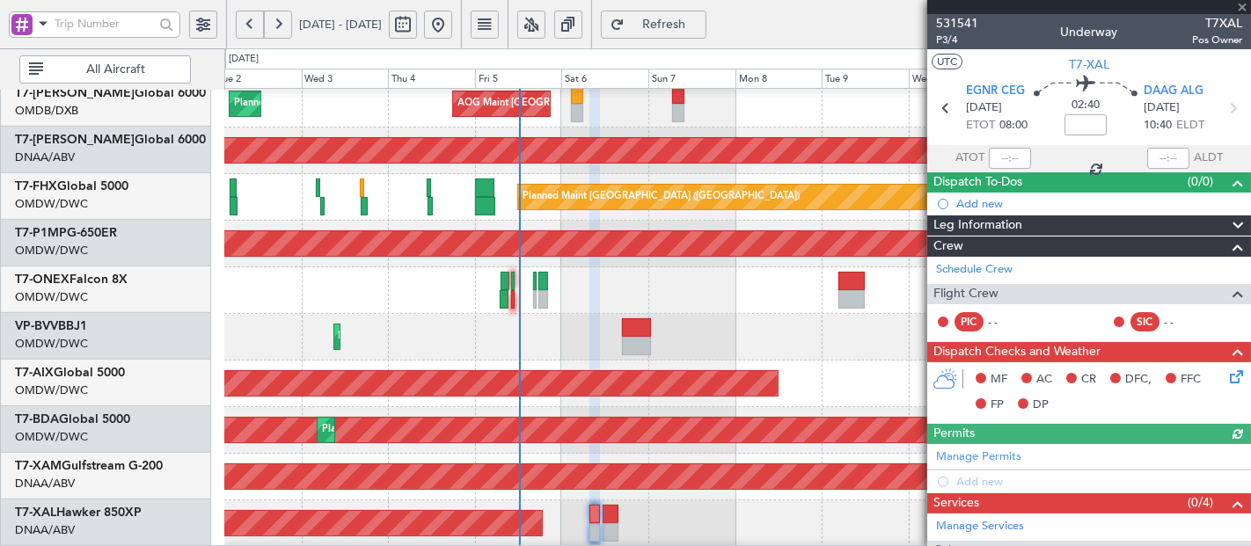
scroll to position [484, 0]
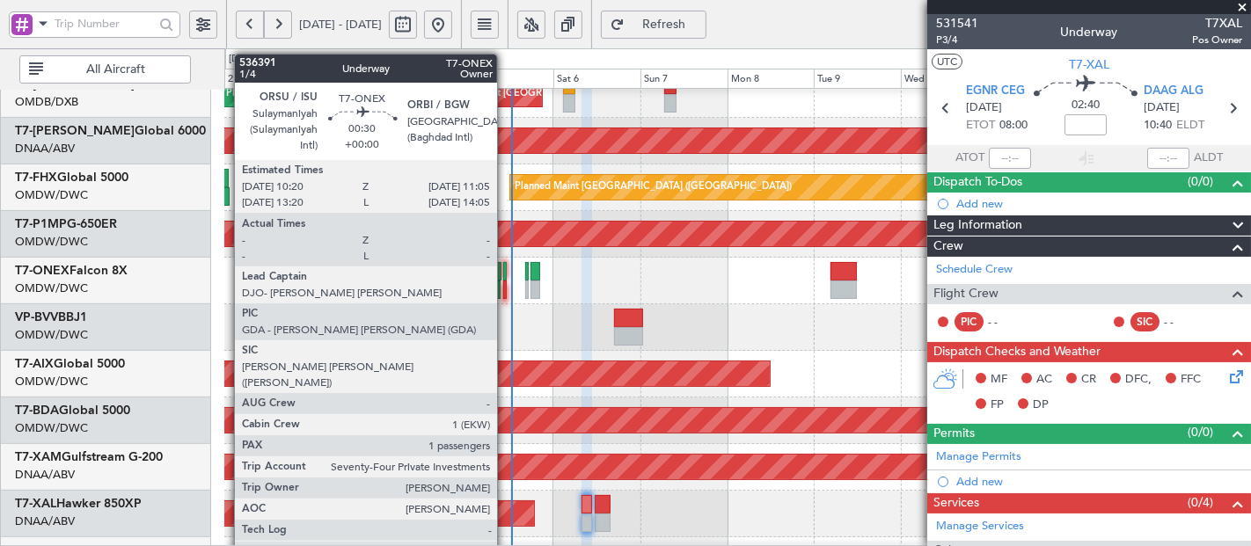
click at [506, 269] on div at bounding box center [505, 271] width 4 height 18
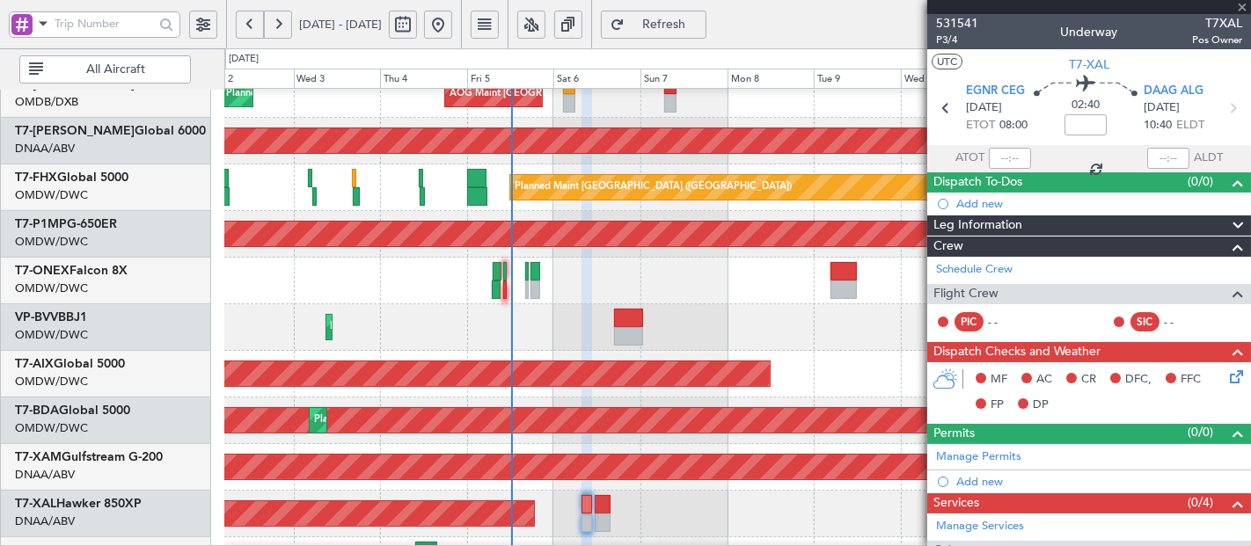
type input "1"
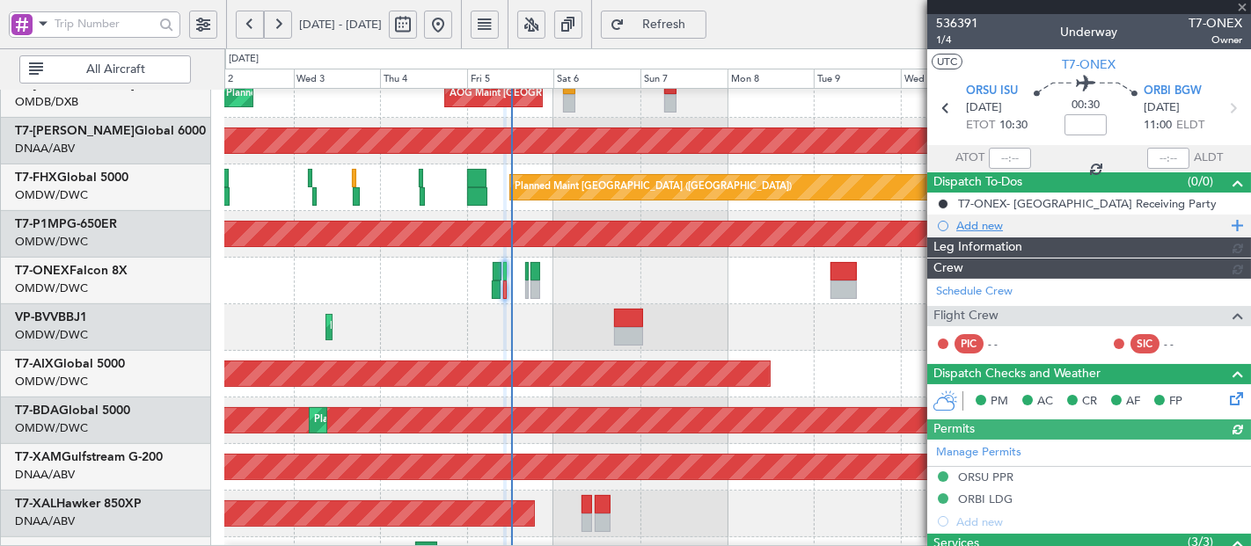
type input "[PERSON_NAME] (SYS)"
type input "7204"
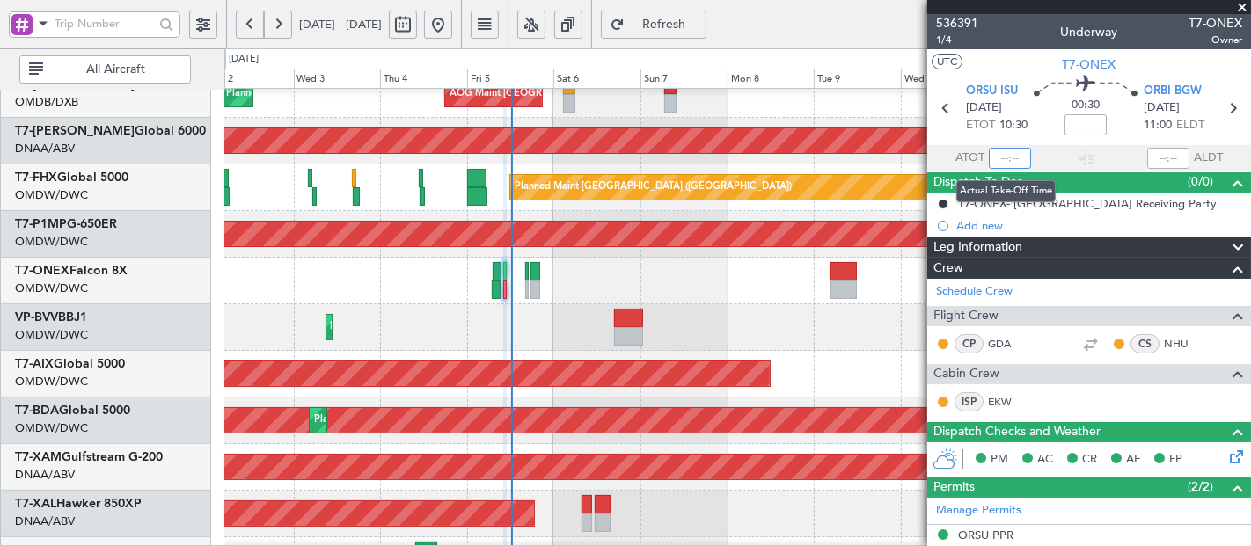
click at [1008, 158] on input "text" at bounding box center [1010, 158] width 42 height 21
type input "12:07"
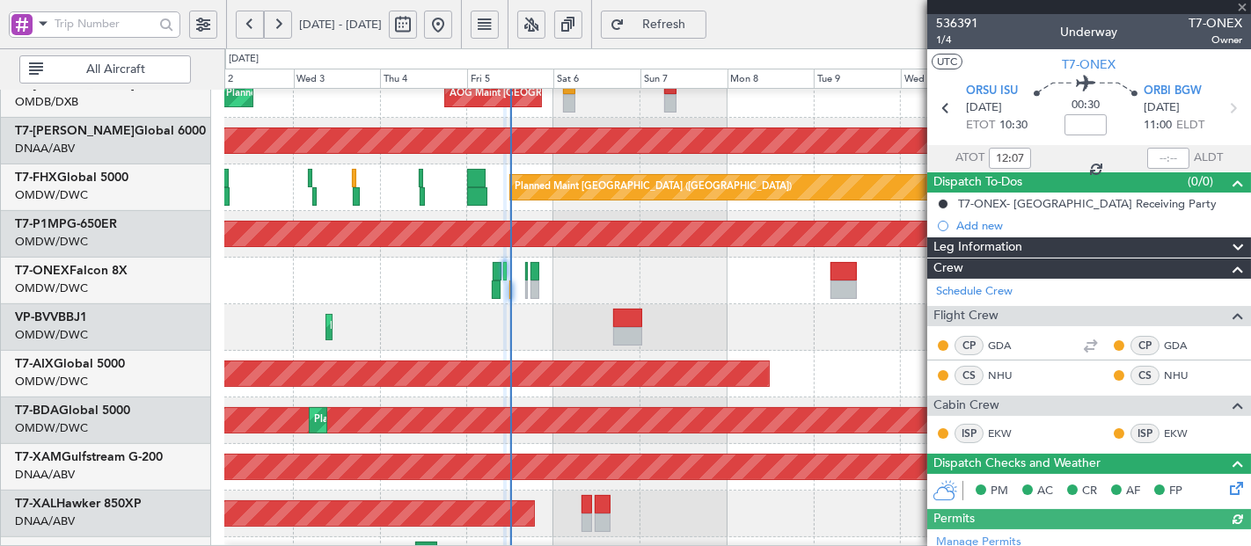
type input "[PERSON_NAME] (SYS)"
type input "7204"
